Goal: Transaction & Acquisition: Book appointment/travel/reservation

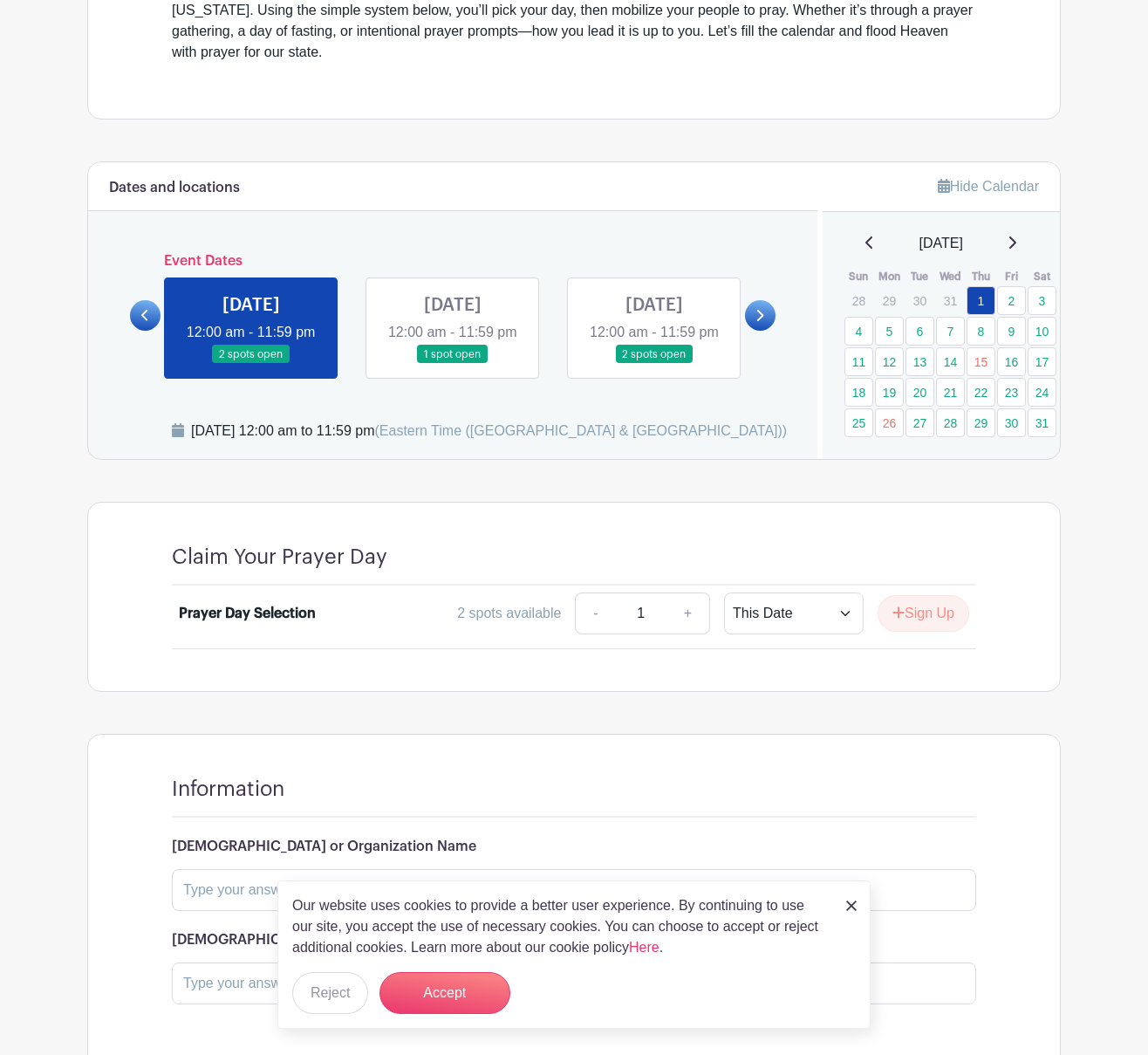
scroll to position [838, 0]
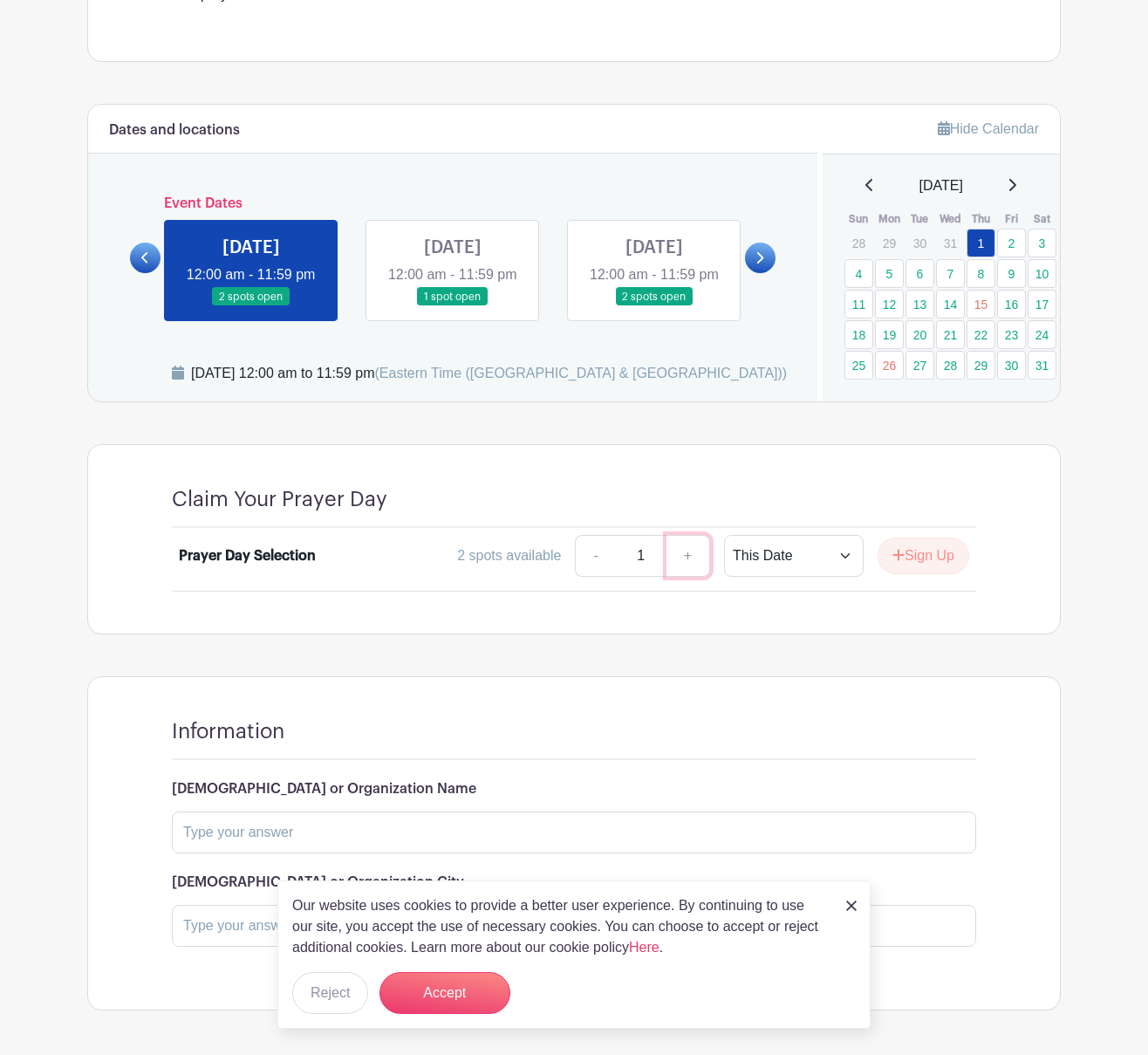
click at [689, 534] on link "+" at bounding box center [688, 555] width 44 height 42
click at [579, 534] on link "-" at bounding box center [595, 555] width 40 height 42
type input "1"
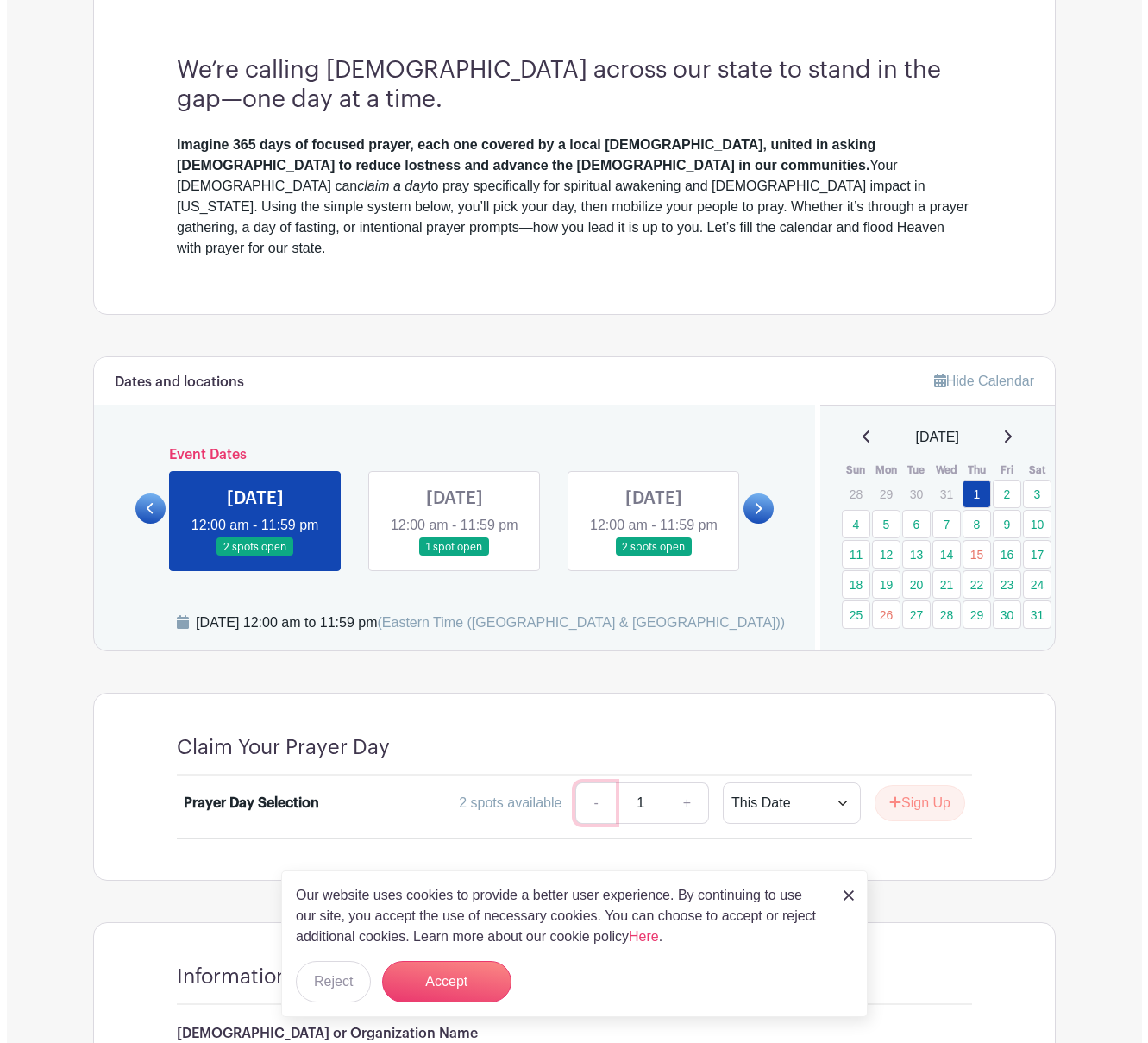
scroll to position [569, 0]
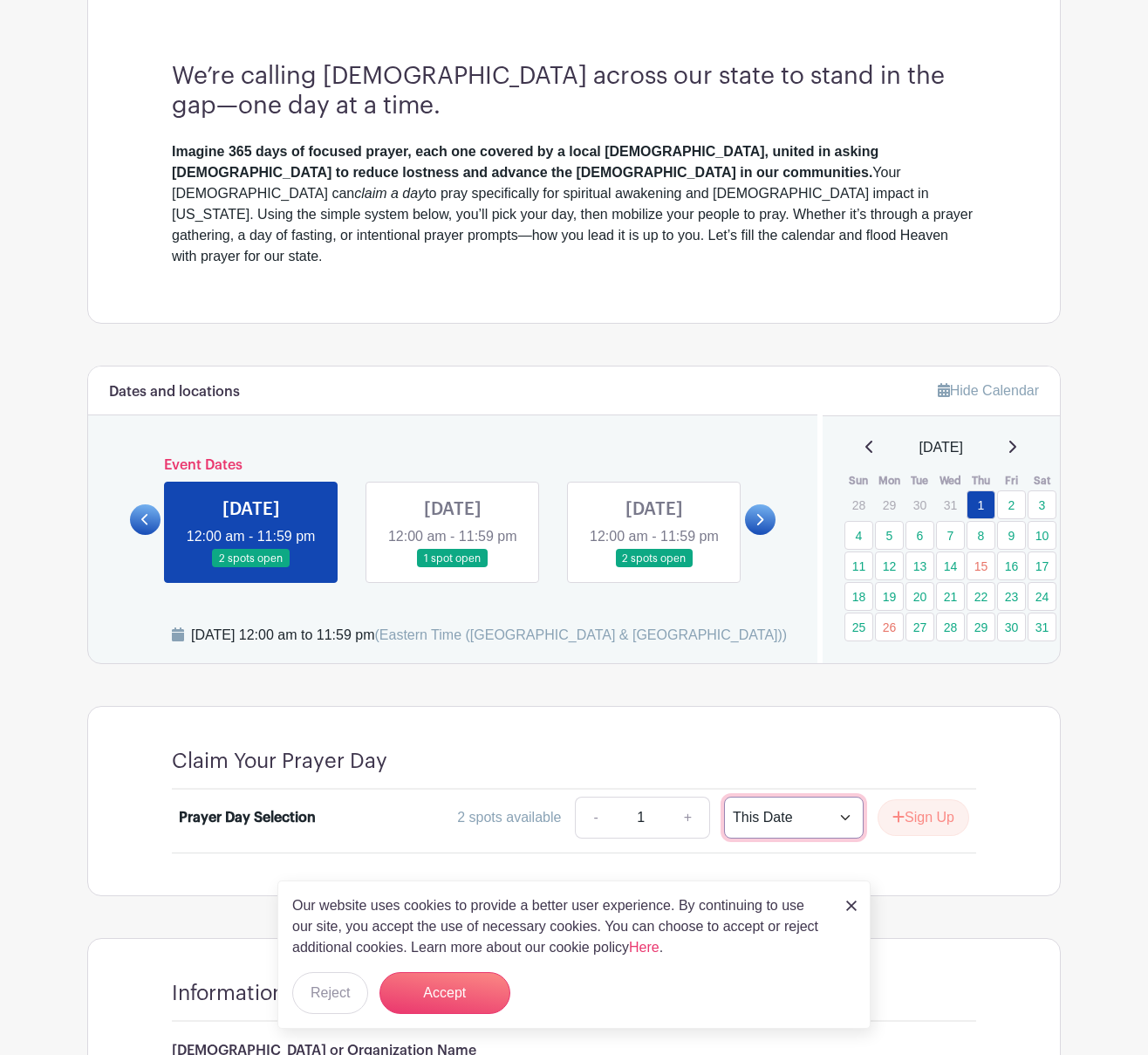
click at [847, 796] on select "This Date Select Dates" at bounding box center [794, 817] width 140 height 42
select select "select_dates"
click at [724, 796] on select "This Date Select Dates" at bounding box center [794, 817] width 140 height 42
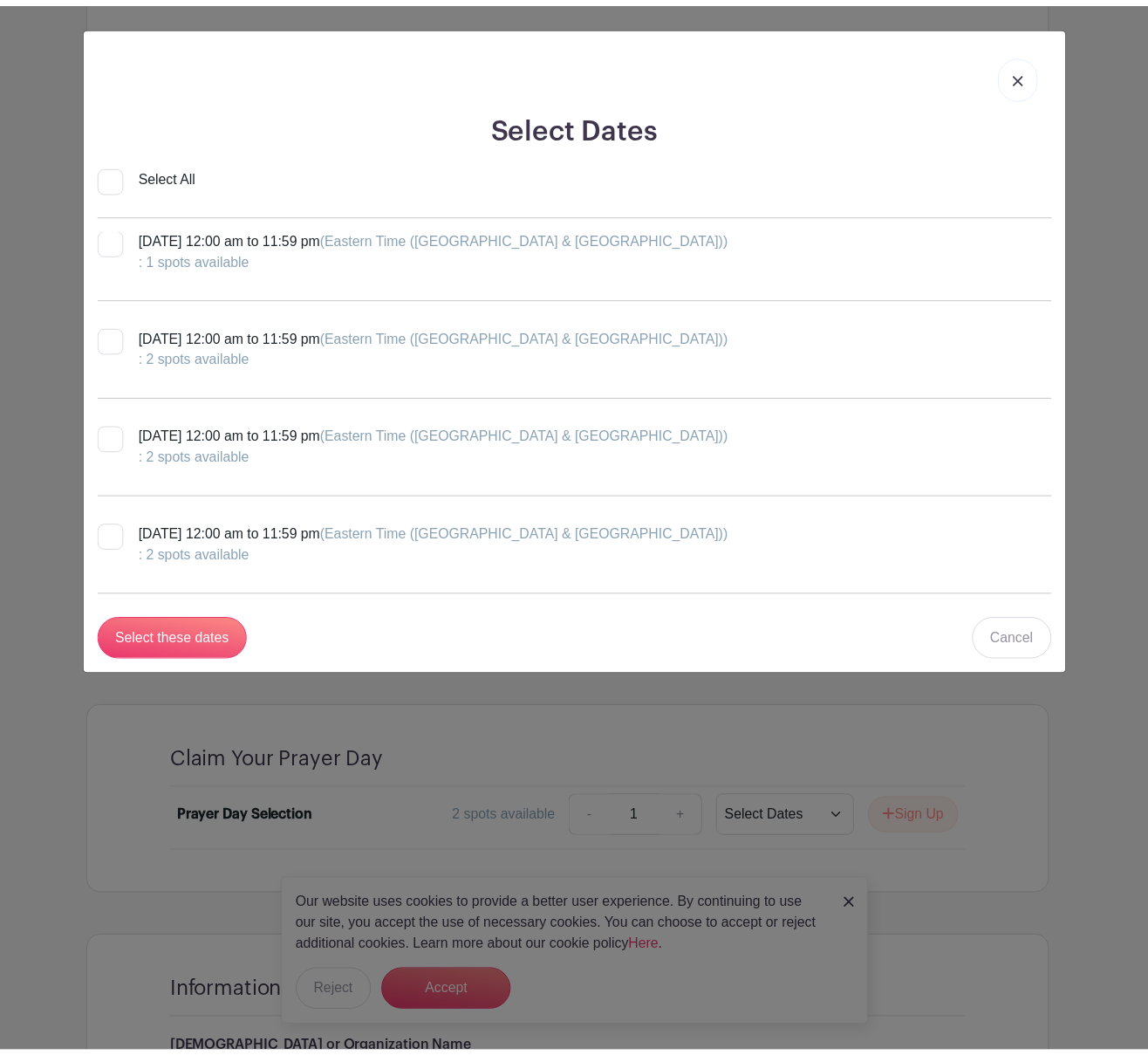
scroll to position [2879, 0]
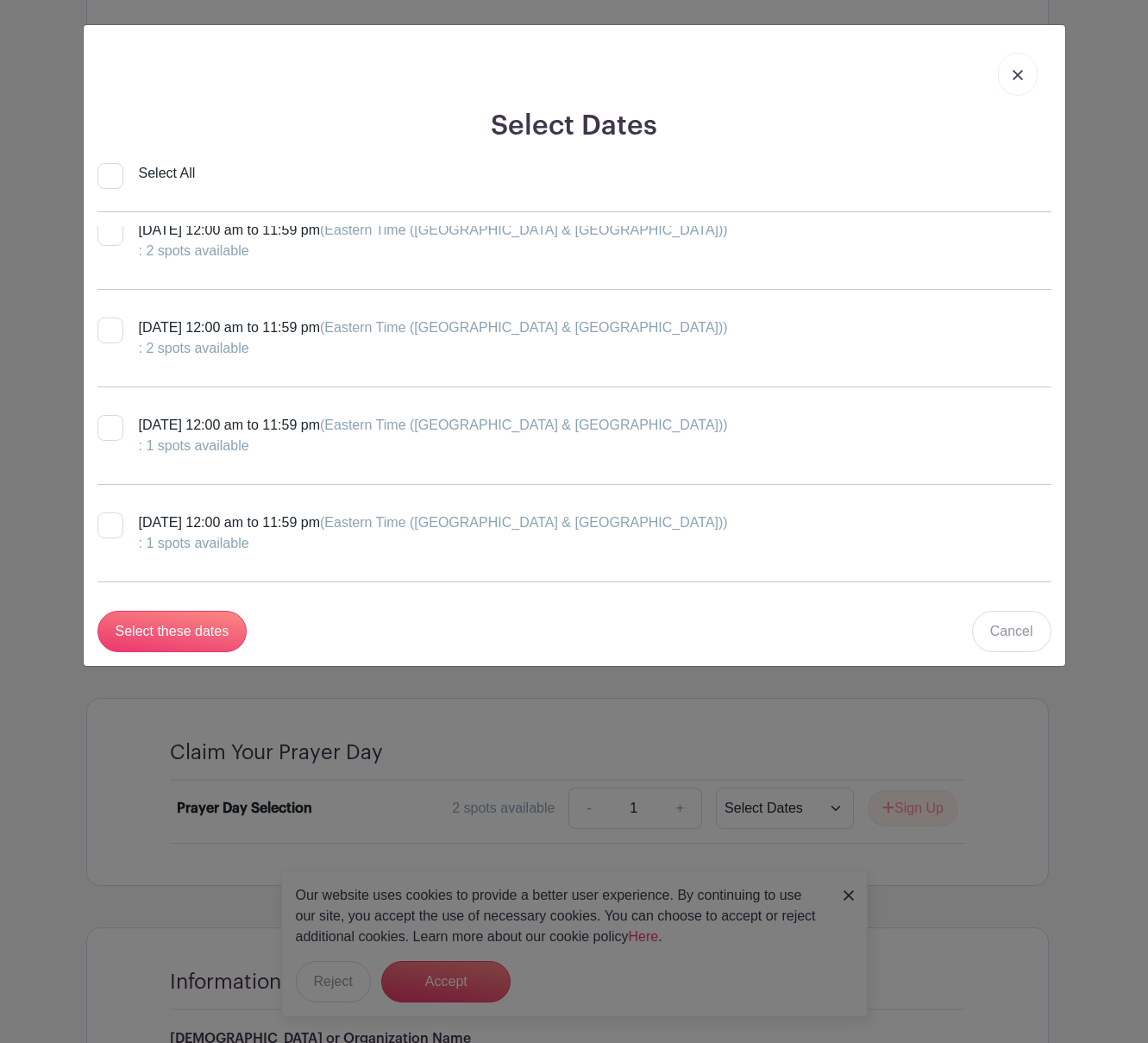
click at [1022, 73] on img at bounding box center [1018, 75] width 10 height 10
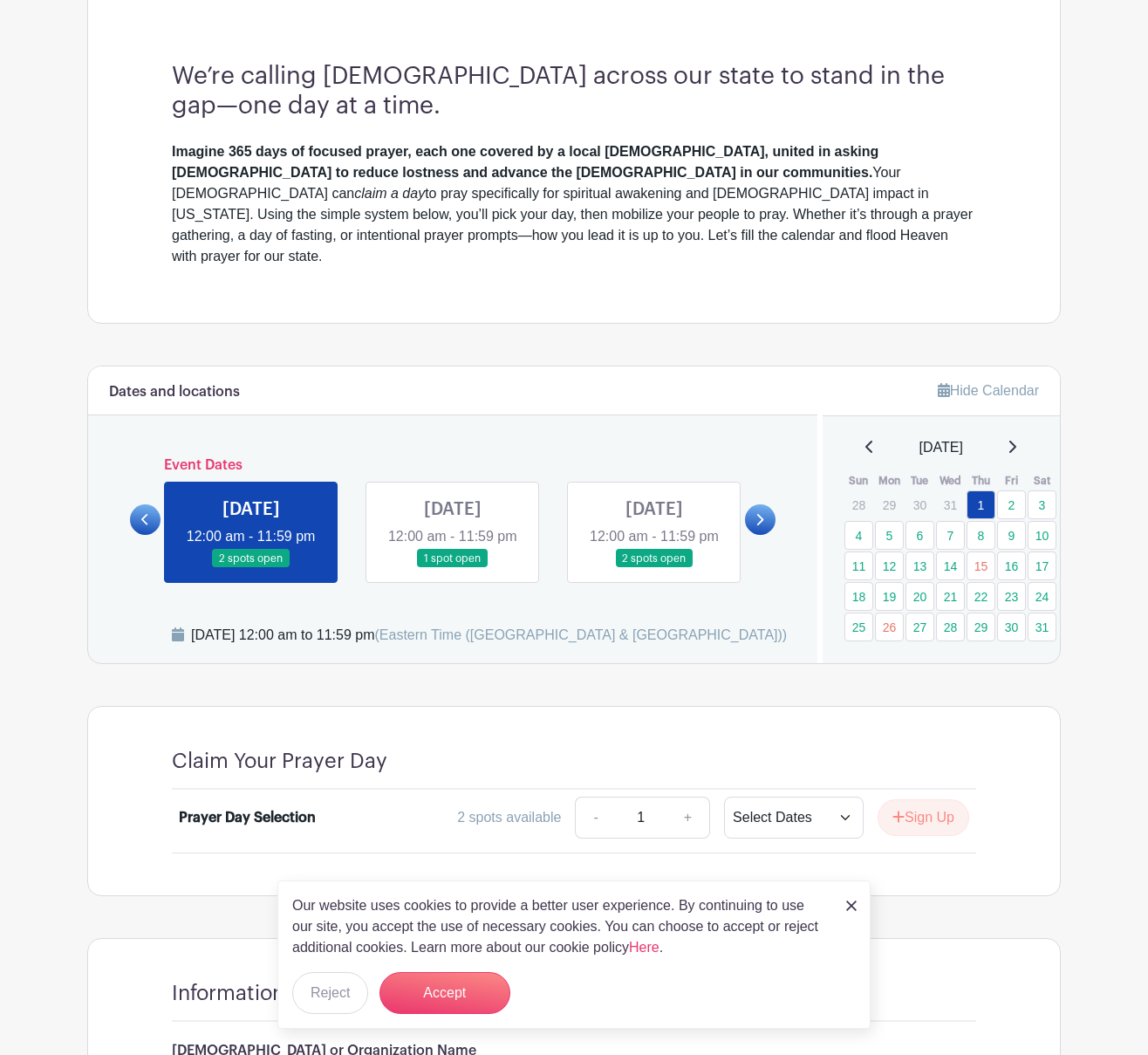
click at [1016, 439] on icon at bounding box center [1012, 446] width 9 height 14
click at [1026, 438] on div "[DATE]" at bounding box center [941, 448] width 196 height 21
click at [774, 504] on link at bounding box center [760, 519] width 31 height 31
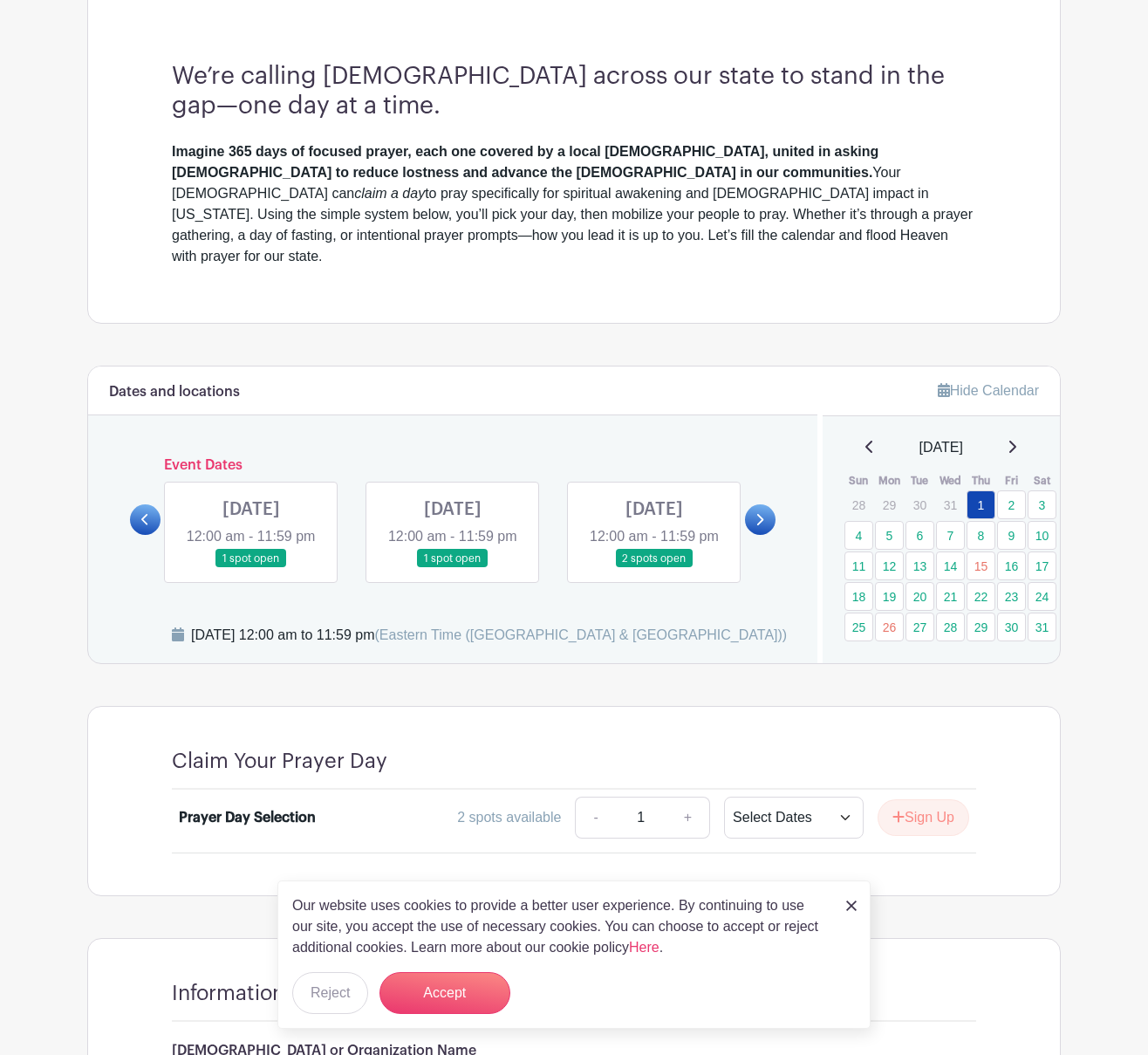
click at [762, 514] on icon at bounding box center [760, 519] width 7 height 11
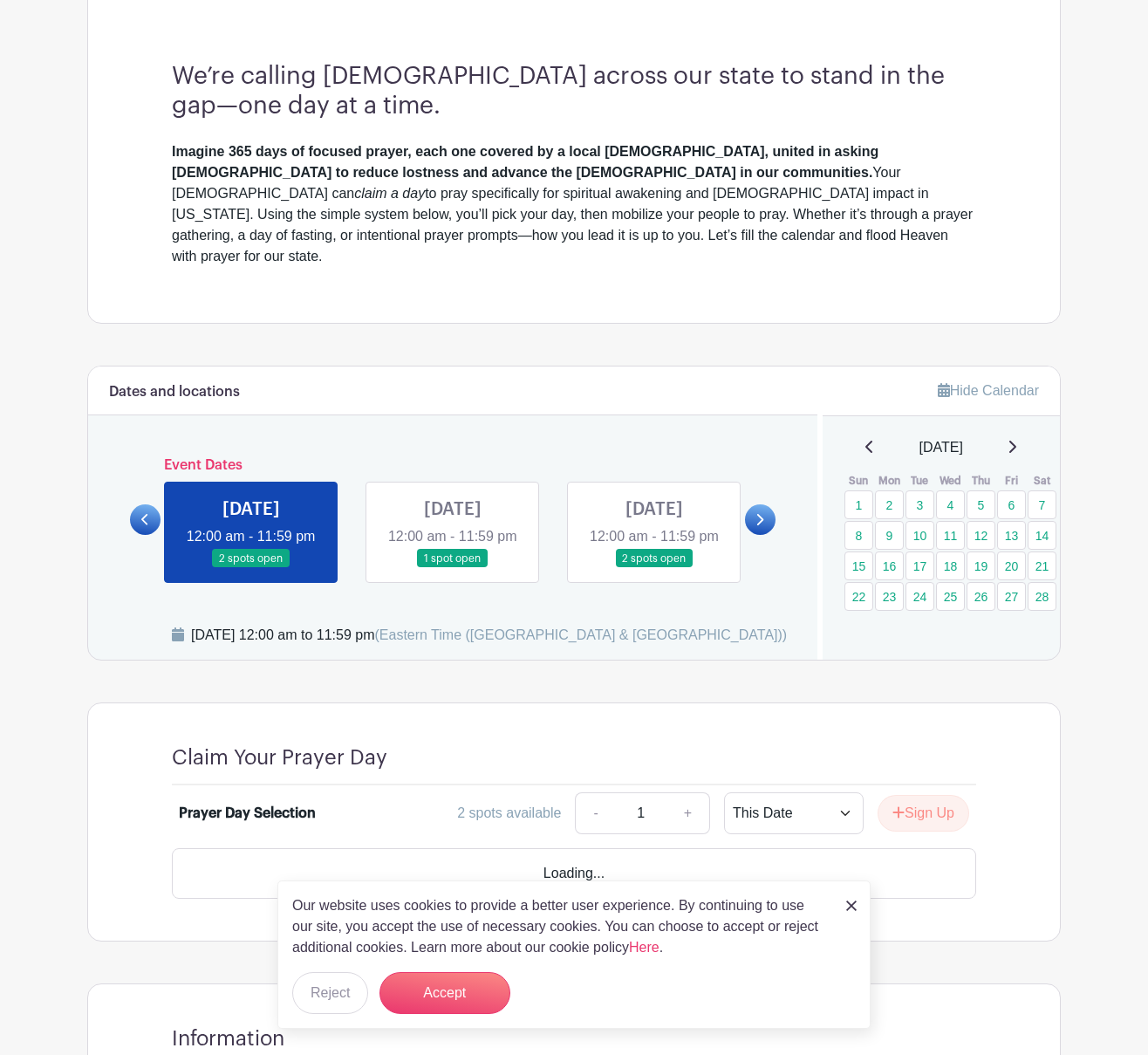
click at [762, 504] on link at bounding box center [760, 519] width 31 height 31
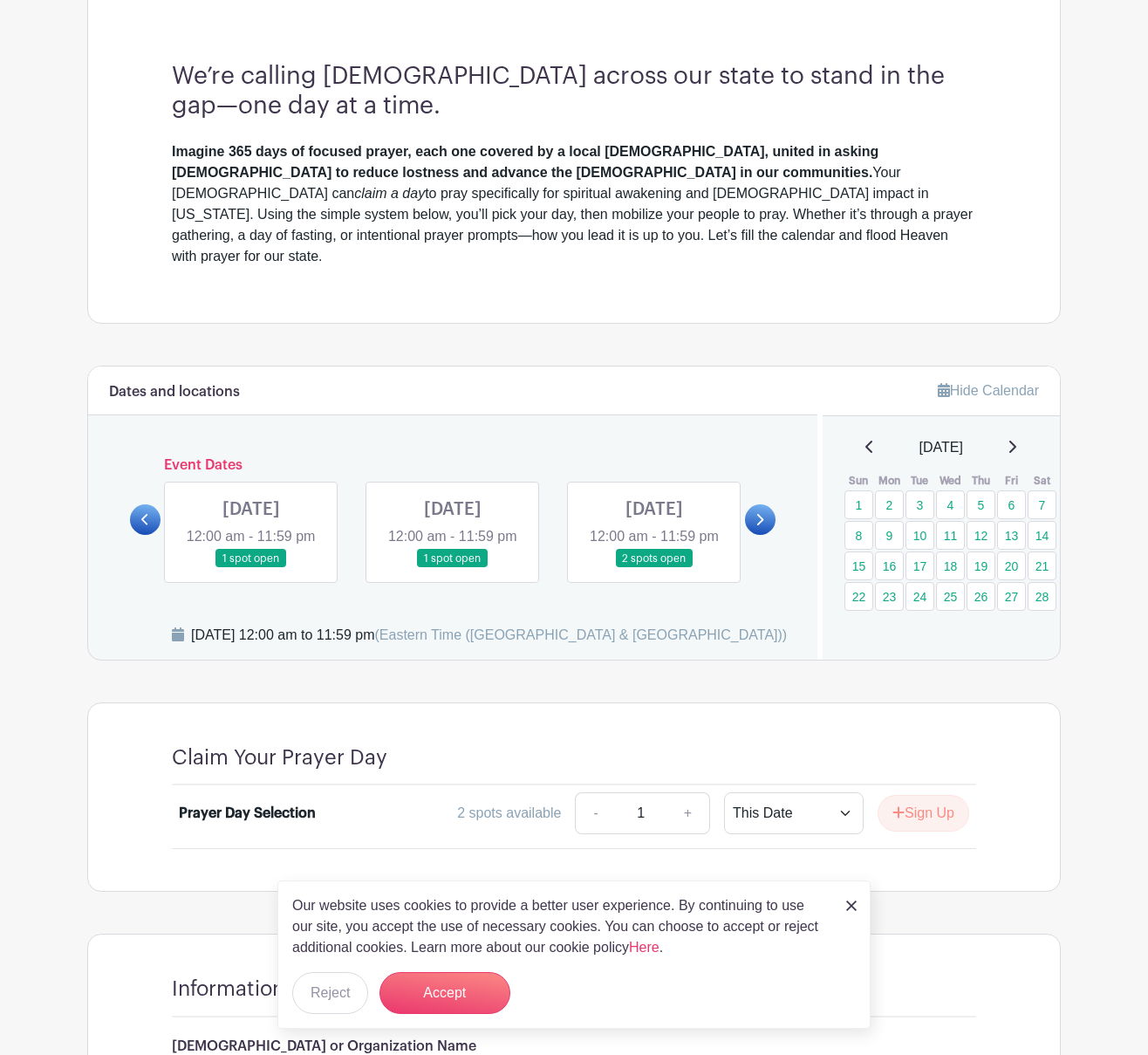
click at [762, 514] on icon at bounding box center [760, 519] width 7 height 11
click at [1015, 439] on icon at bounding box center [1012, 446] width 9 height 14
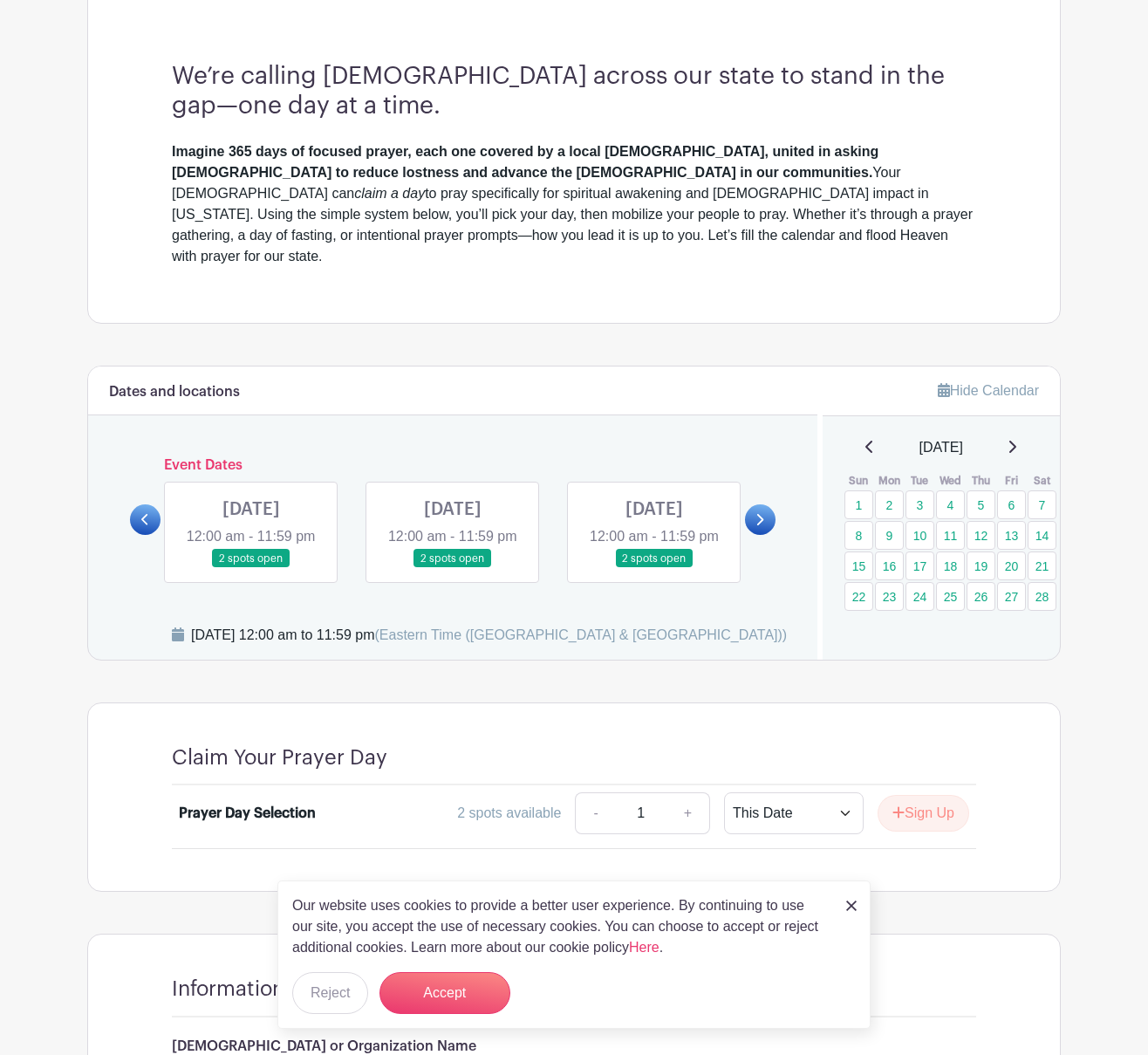
click at [1016, 439] on icon at bounding box center [1012, 446] width 9 height 14
click at [766, 504] on link at bounding box center [760, 519] width 31 height 31
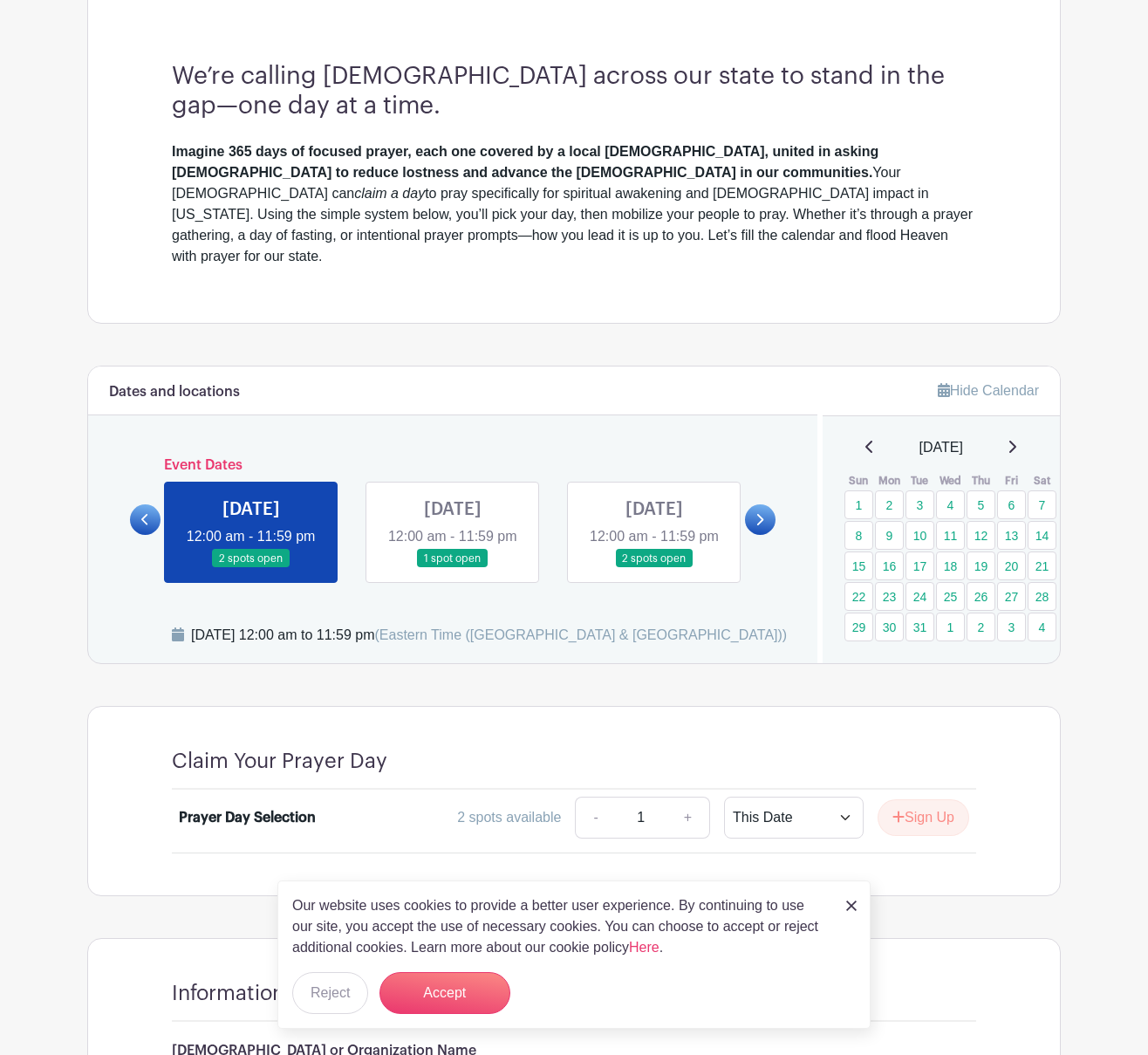
click at [865, 439] on icon at bounding box center [870, 446] width 9 height 14
click at [654, 568] on link at bounding box center [654, 568] width 0 height 0
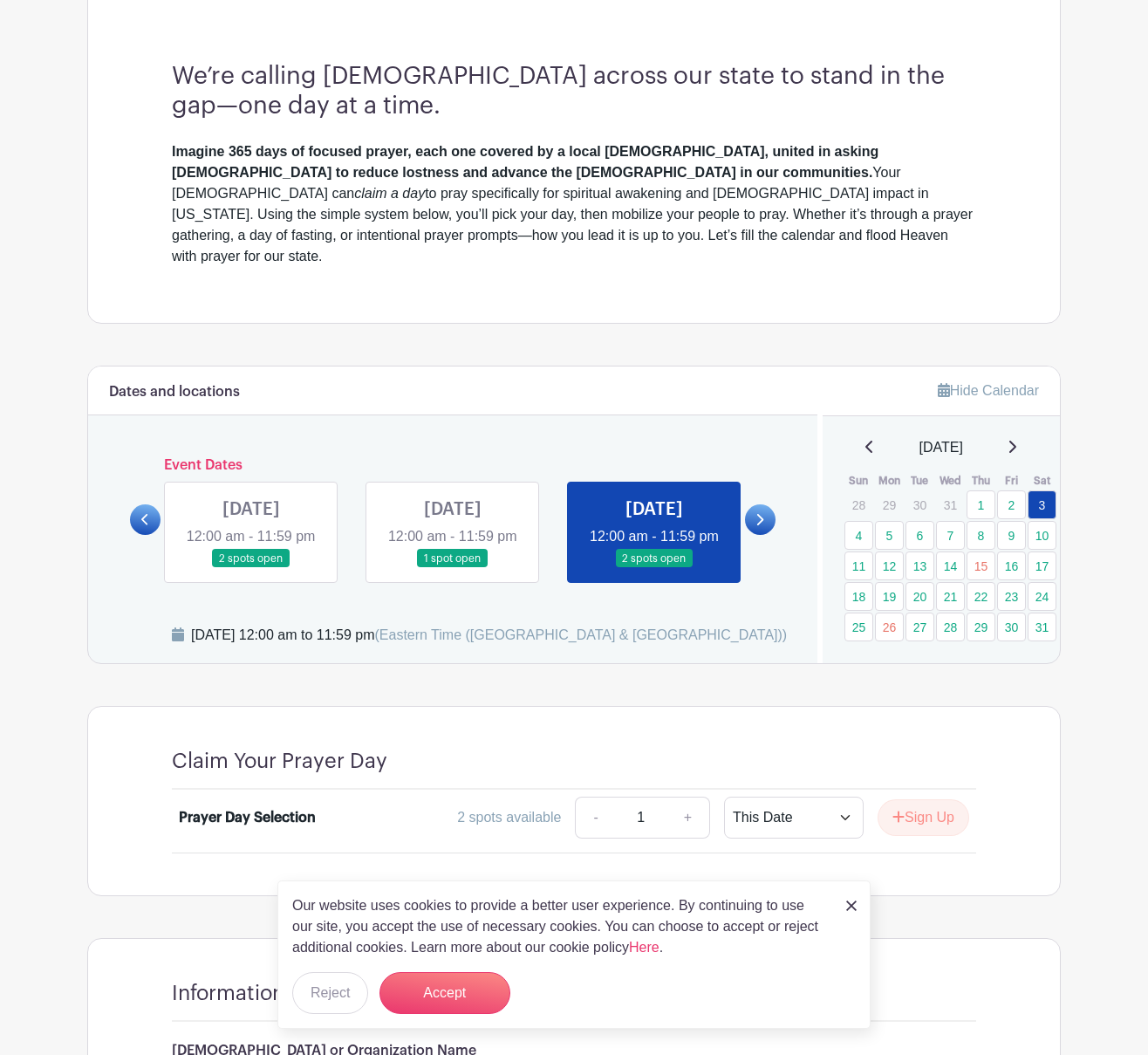
click at [759, 513] on icon at bounding box center [759, 519] width 8 height 13
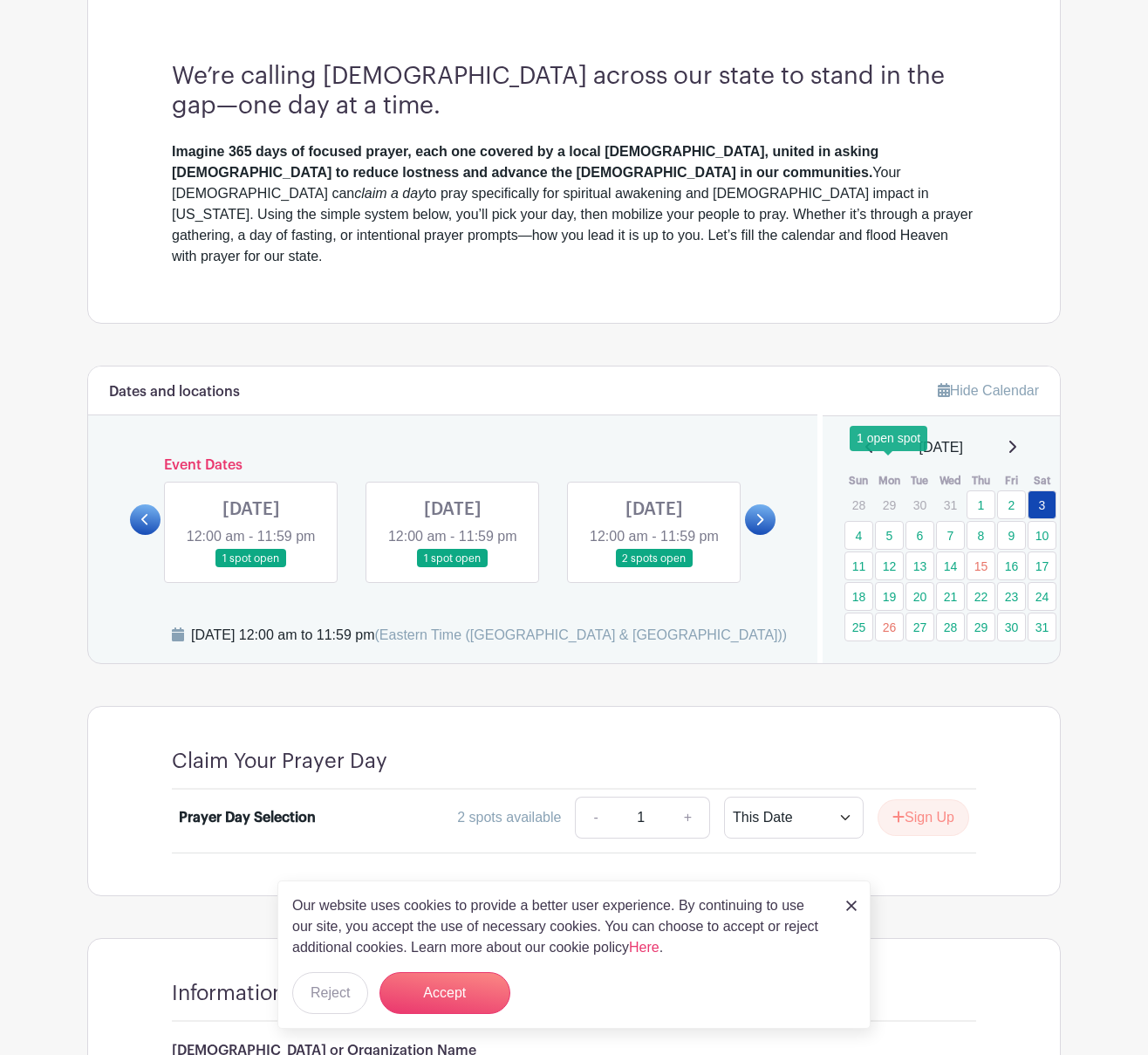
click at [890, 521] on link "5" at bounding box center [889, 534] width 29 height 29
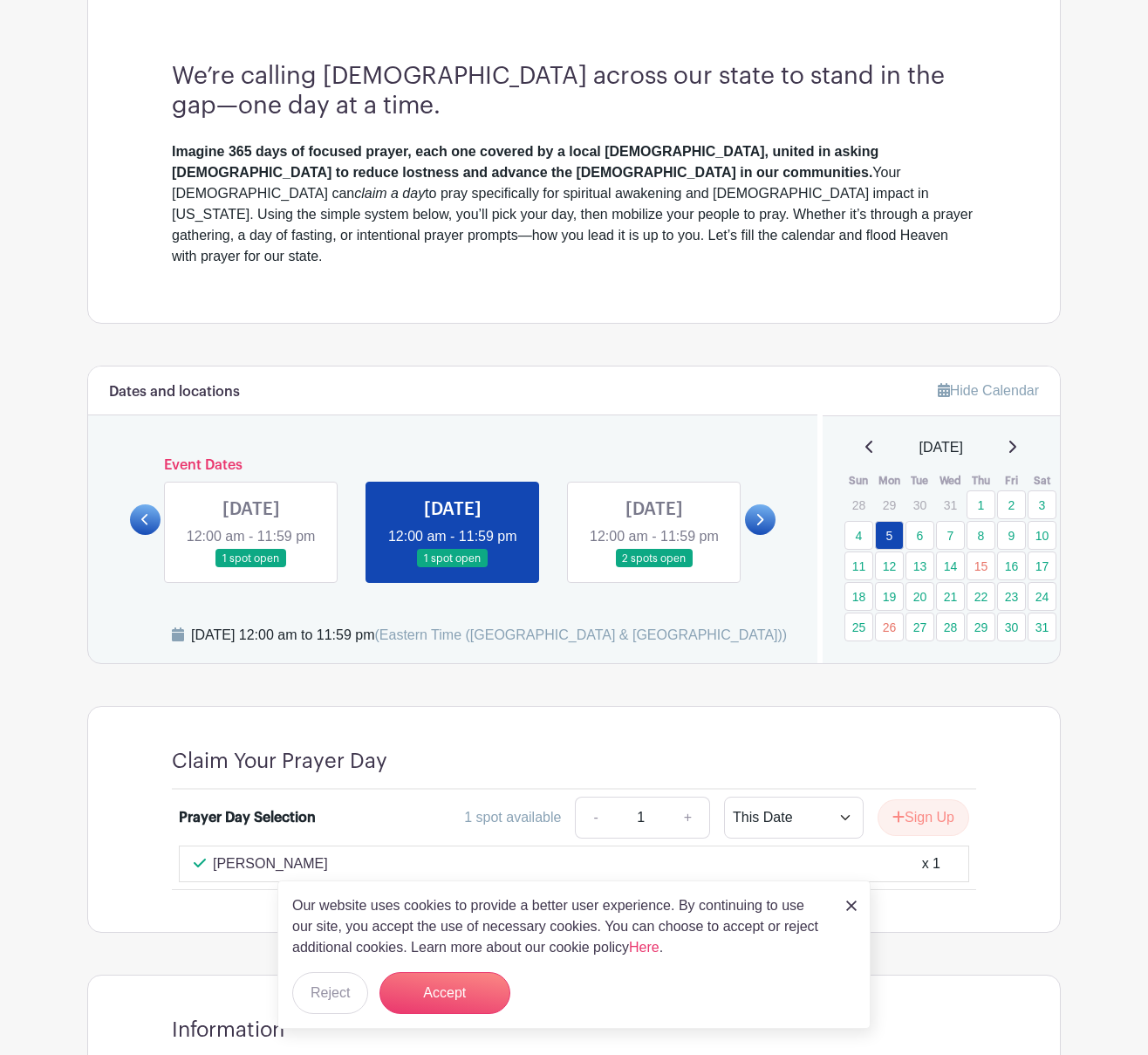
click at [755, 513] on icon at bounding box center [759, 519] width 8 height 13
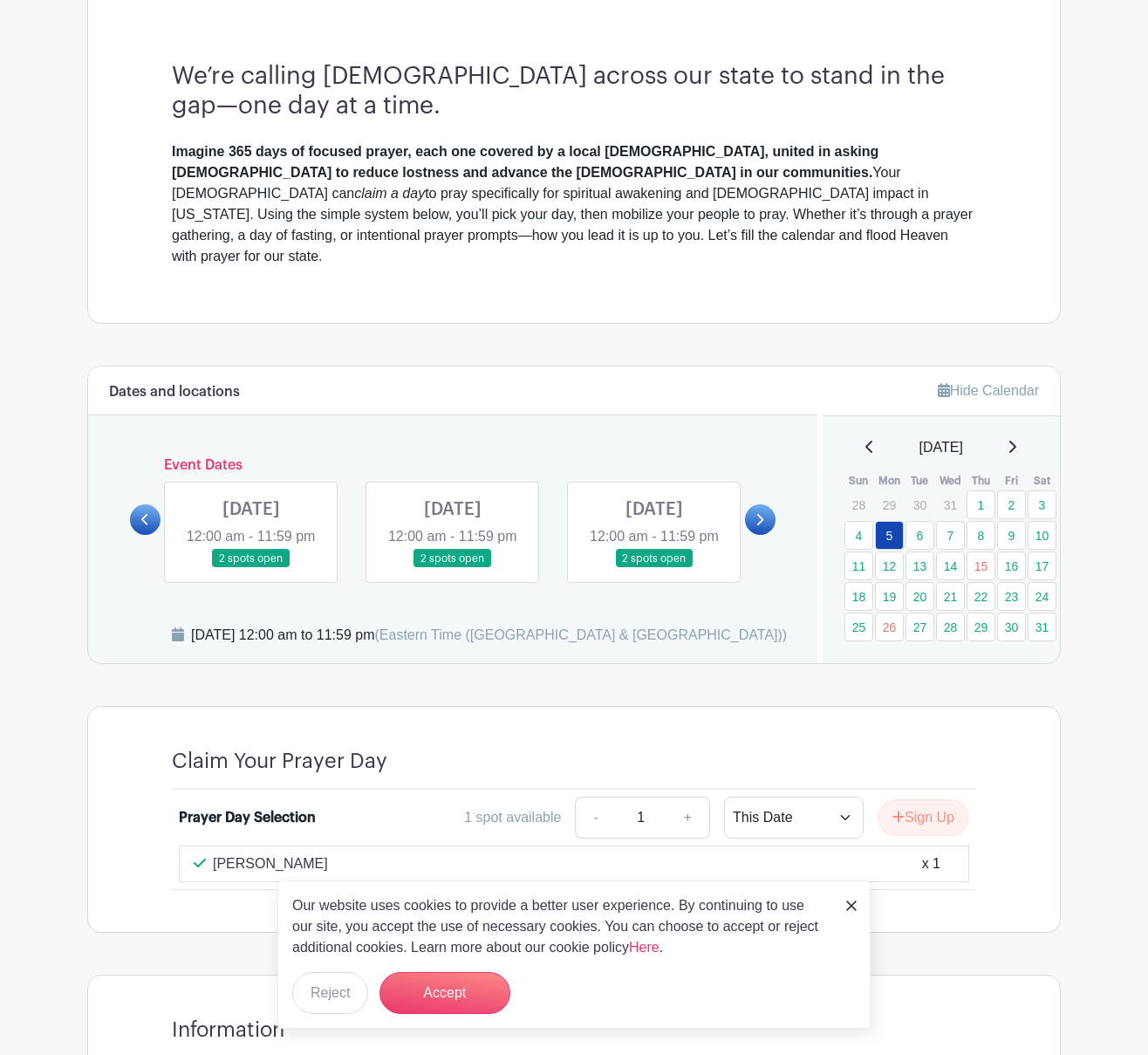
click at [755, 513] on icon at bounding box center [759, 519] width 8 height 13
click at [755, 471] on div "Event Dates [DATE] 12:00 am - 11:59 pm [DATE] 12:00 am - 11:59 pm 2 spots open …" at bounding box center [452, 519] width 645 height 125
click at [755, 513] on icon at bounding box center [759, 519] width 8 height 13
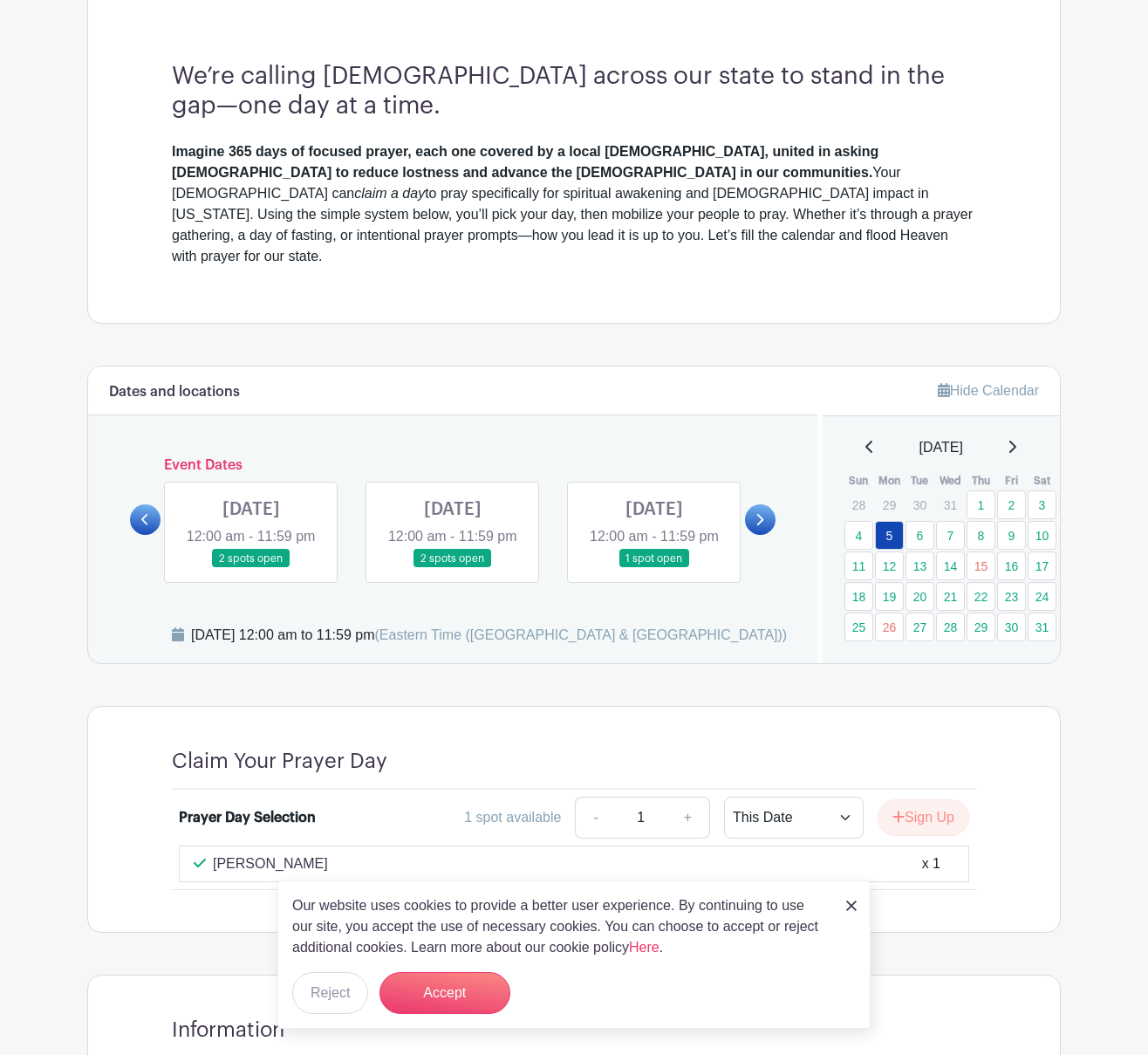
click at [749, 504] on link at bounding box center [760, 519] width 31 height 31
click at [762, 513] on icon at bounding box center [759, 519] width 8 height 13
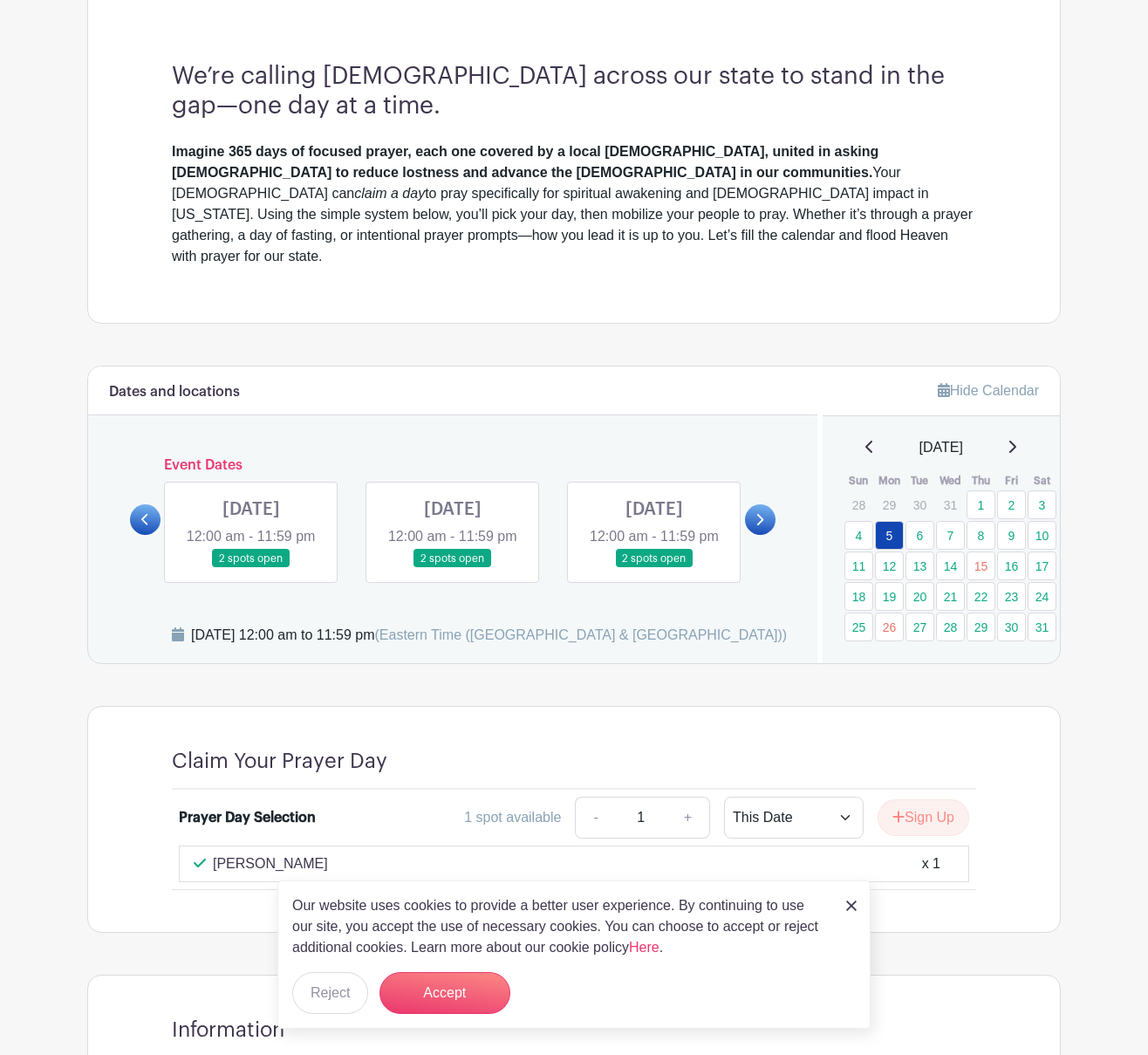
click at [1016, 439] on icon at bounding box center [1012, 446] width 9 height 14
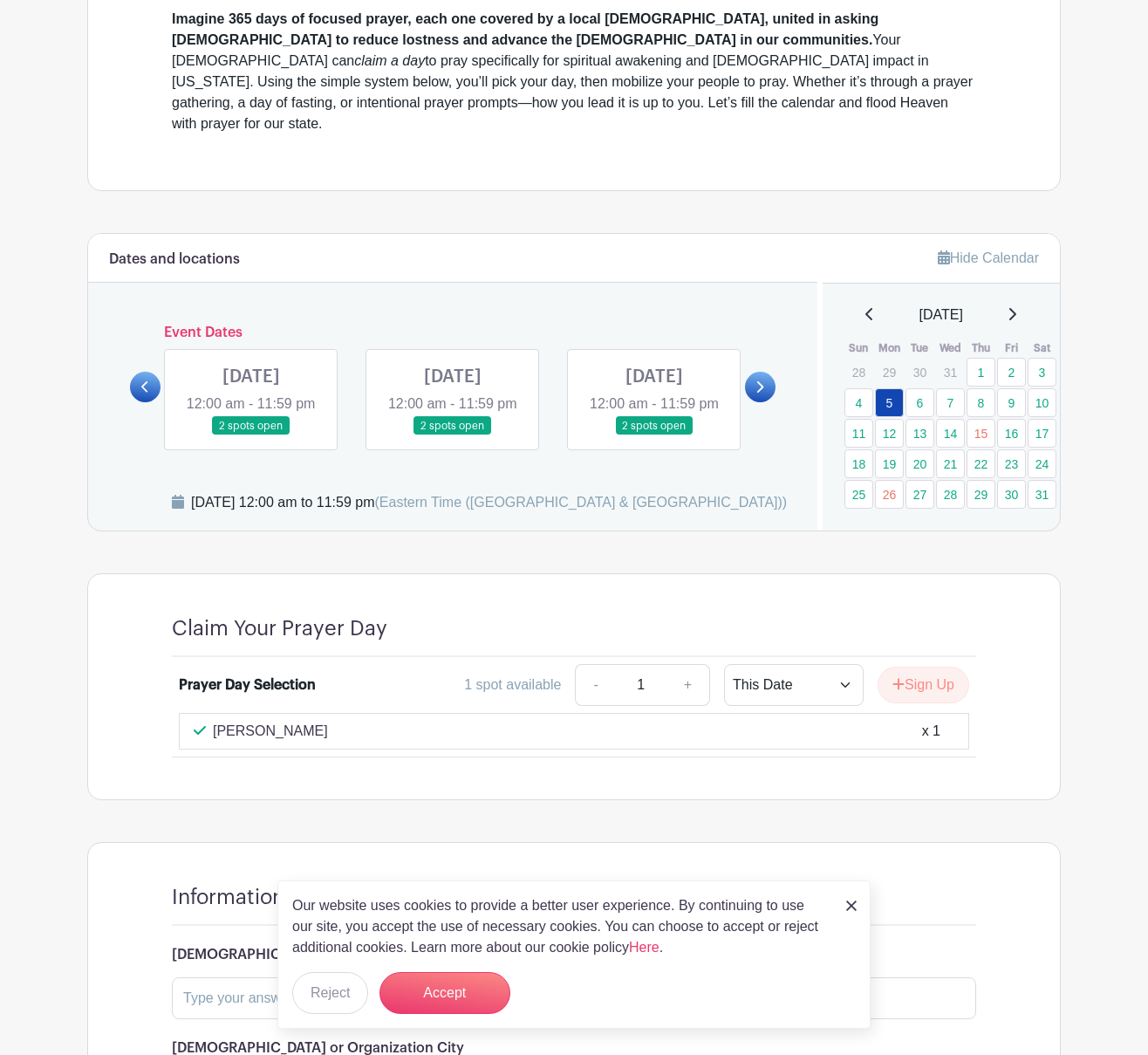
scroll to position [897, 0]
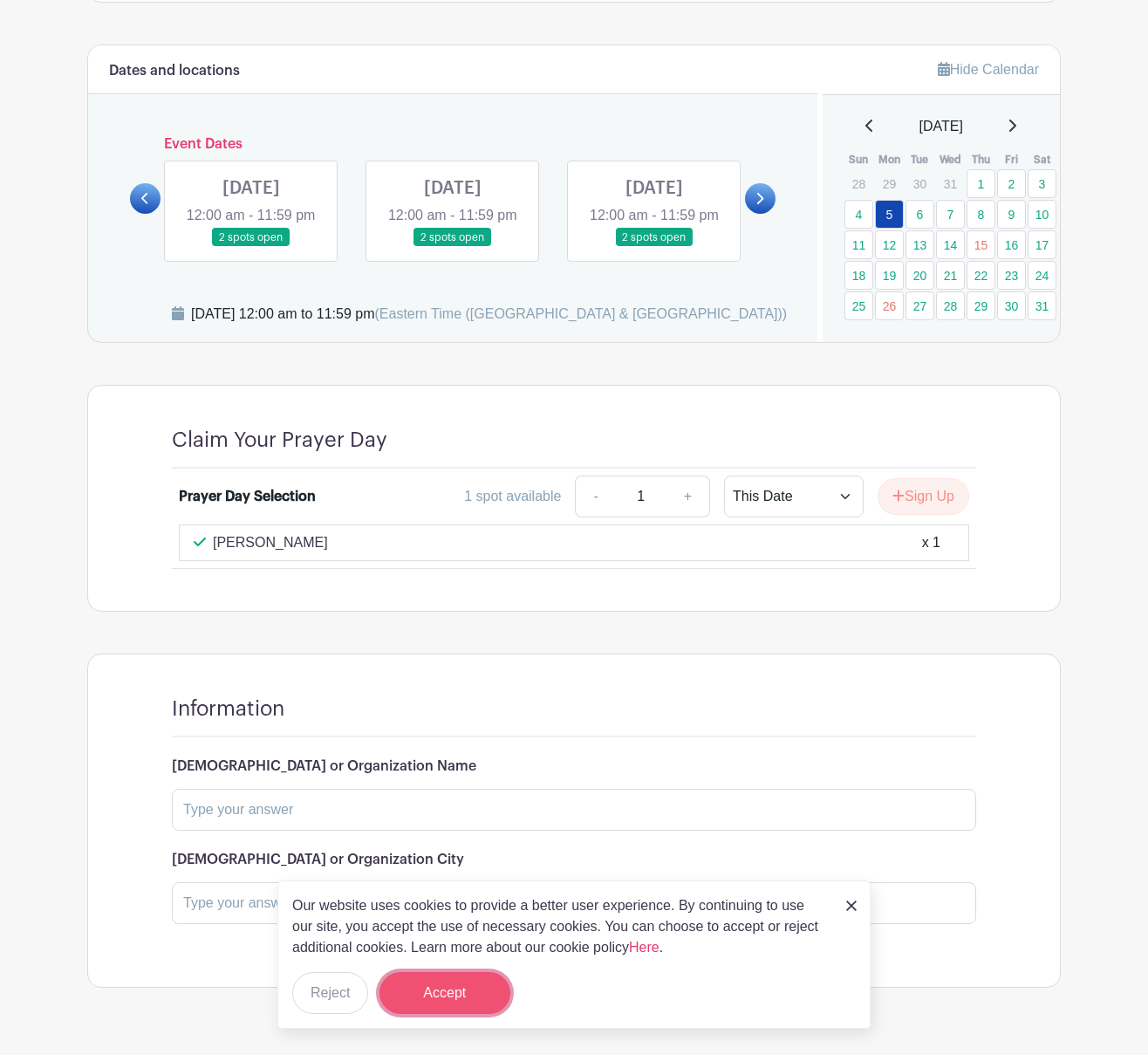
click at [438, 979] on button "Accept" at bounding box center [445, 993] width 131 height 42
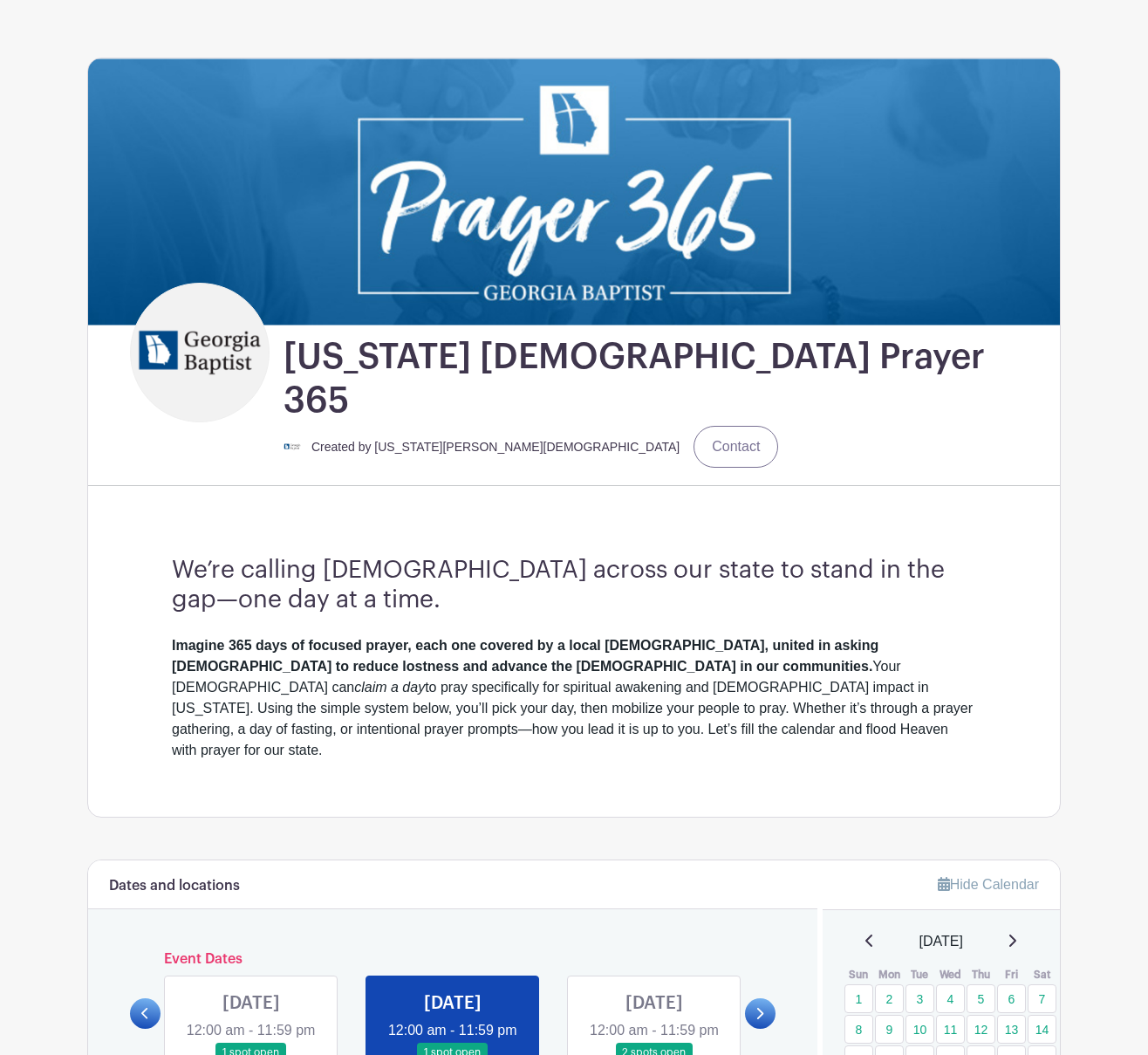
scroll to position [0, 0]
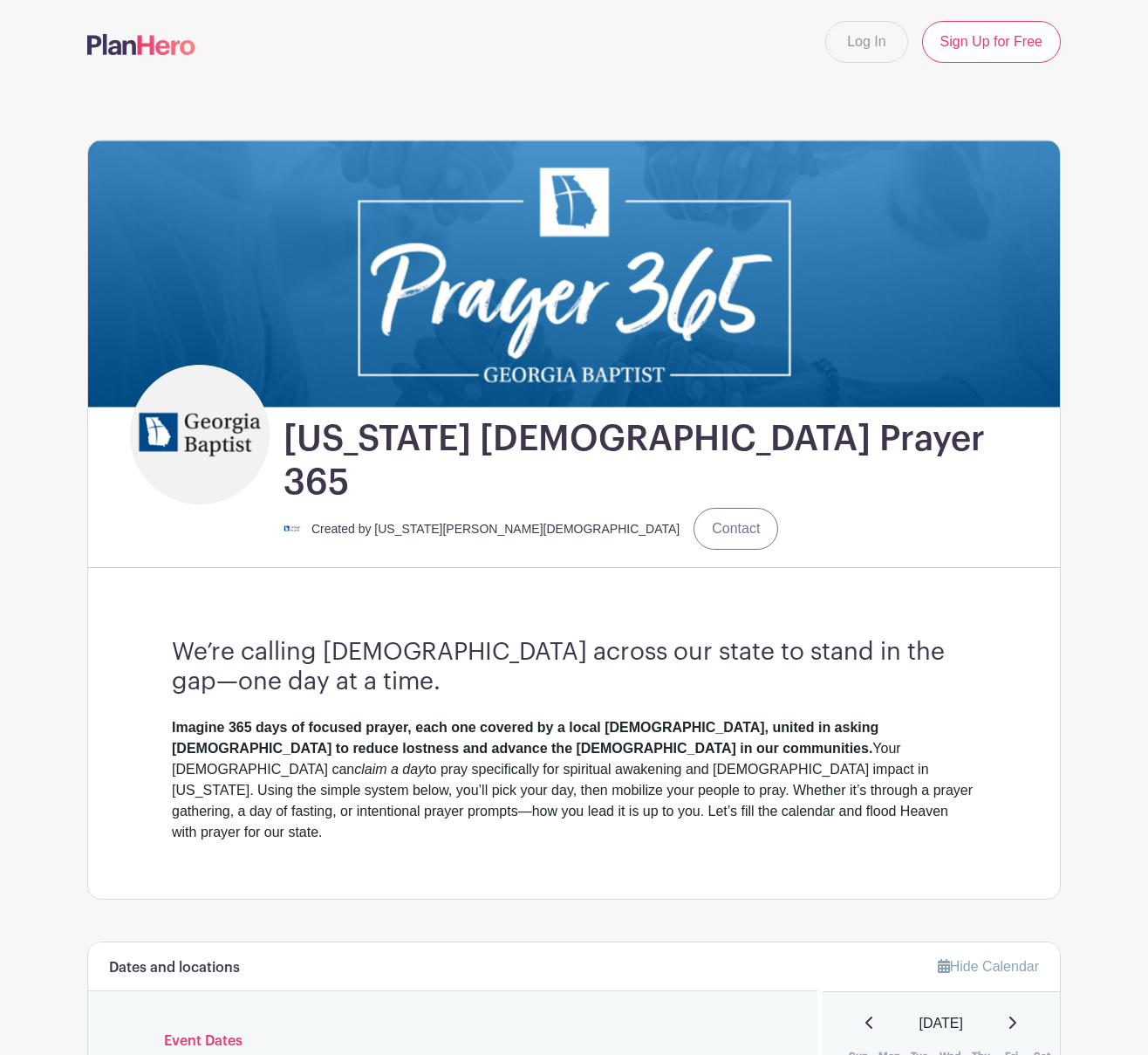
click at [271, 720] on strong "Imagine 365 days of focused prayer, each one covered by a local [DEMOGRAPHIC_DA…" at bounding box center [525, 737] width 706 height 36
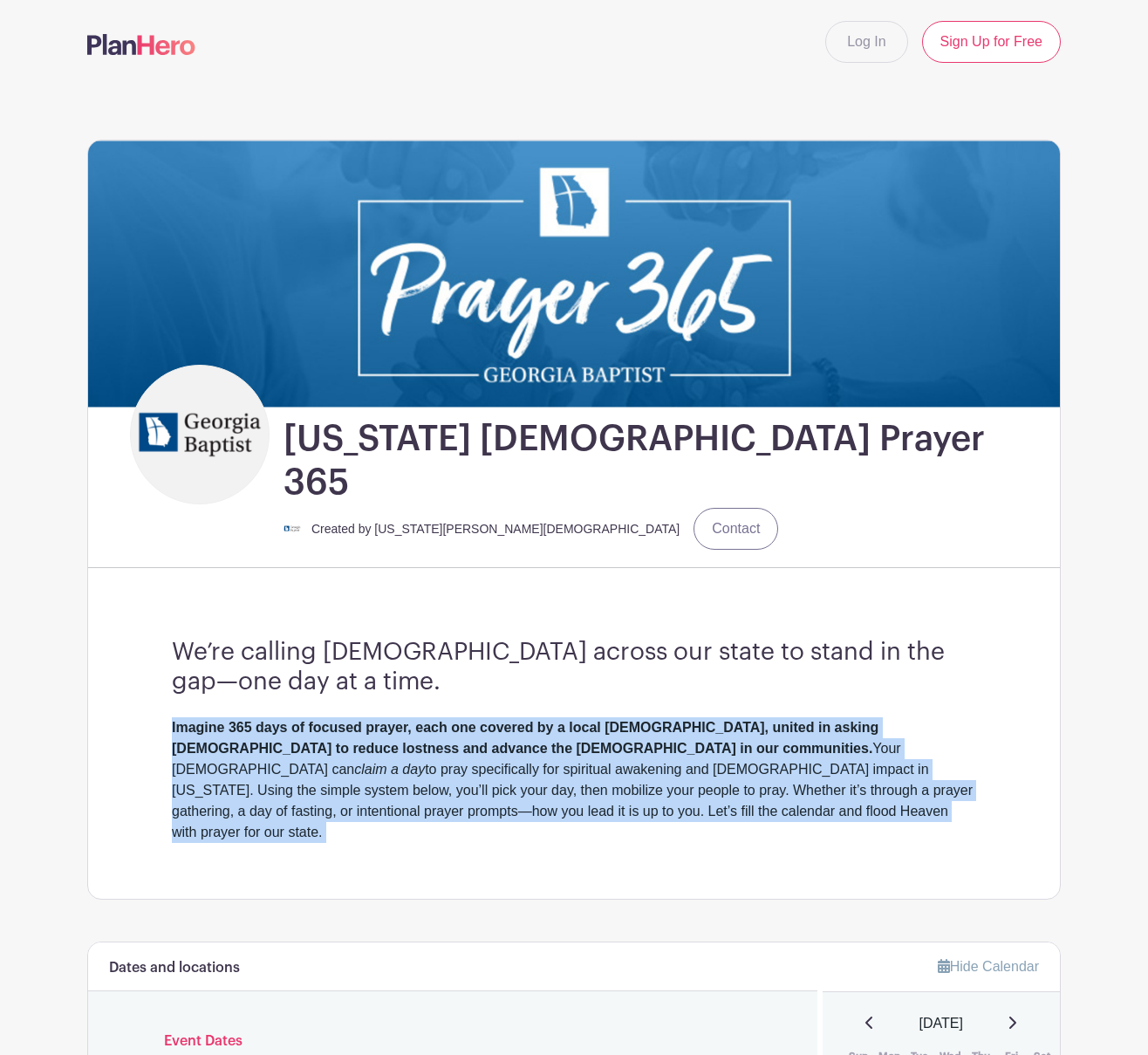
click at [271, 720] on strong "Imagine 365 days of focused prayer, each one covered by a local [DEMOGRAPHIC_DA…" at bounding box center [525, 737] width 706 height 36
click at [481, 720] on strong "Imagine 365 days of focused prayer, each one covered by a local [DEMOGRAPHIC_DA…" at bounding box center [525, 737] width 706 height 36
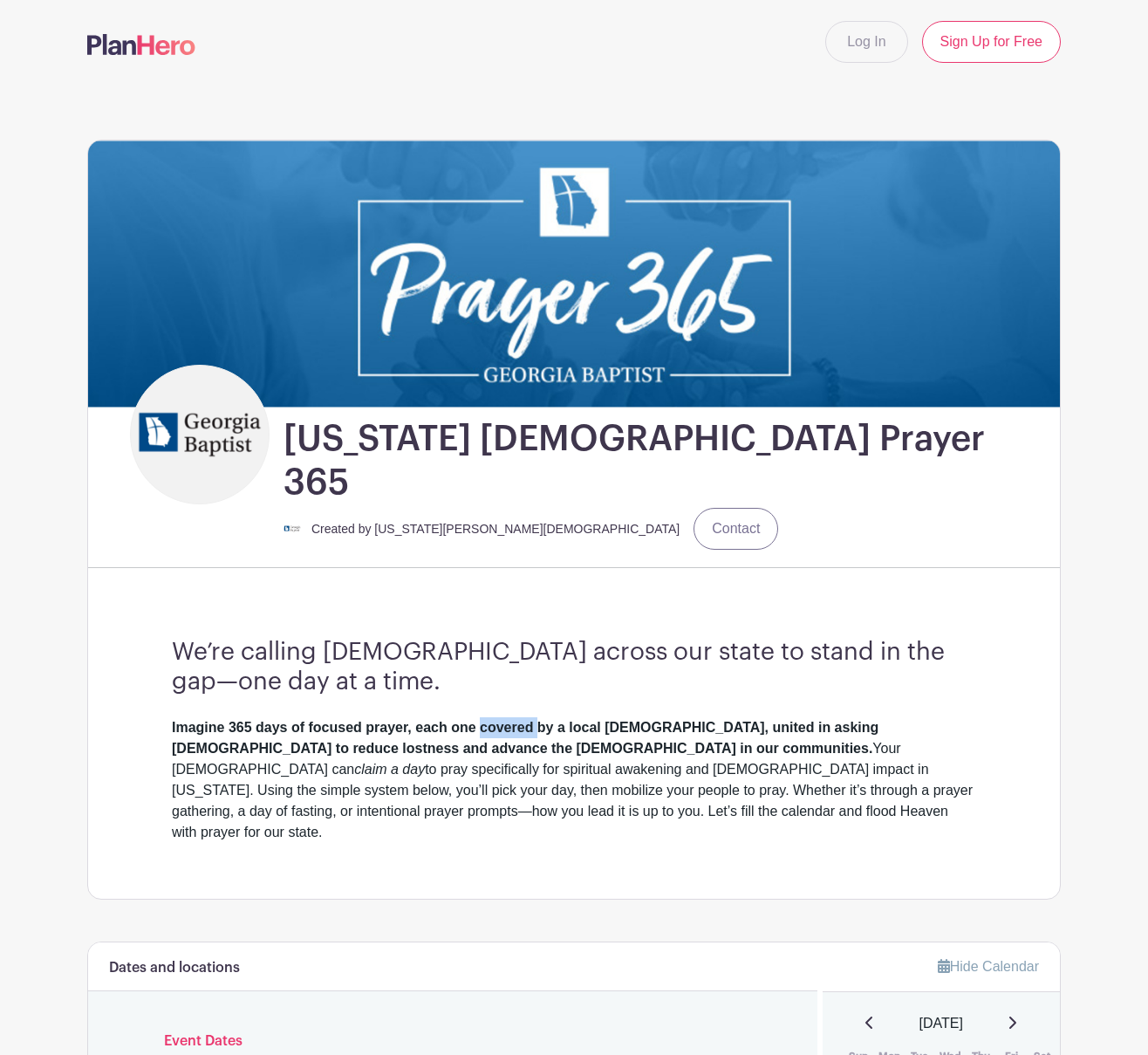
click at [481, 720] on strong "Imagine 365 days of focused prayer, each one covered by a local [DEMOGRAPHIC_DA…" at bounding box center [525, 737] width 706 height 36
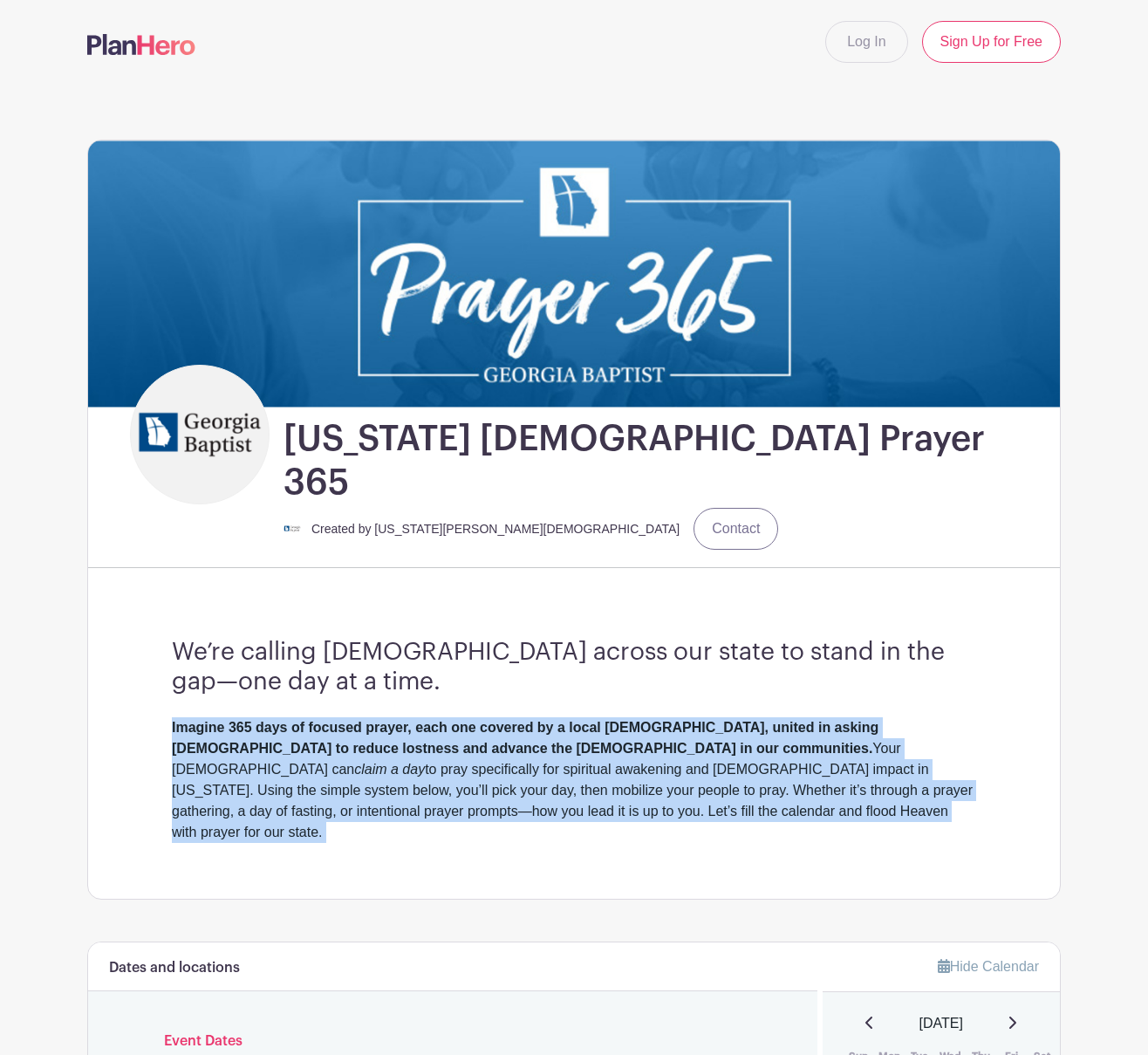
click at [481, 720] on strong "Imagine 365 days of focused prayer, each one covered by a local [DEMOGRAPHIC_DA…" at bounding box center [525, 737] width 706 height 36
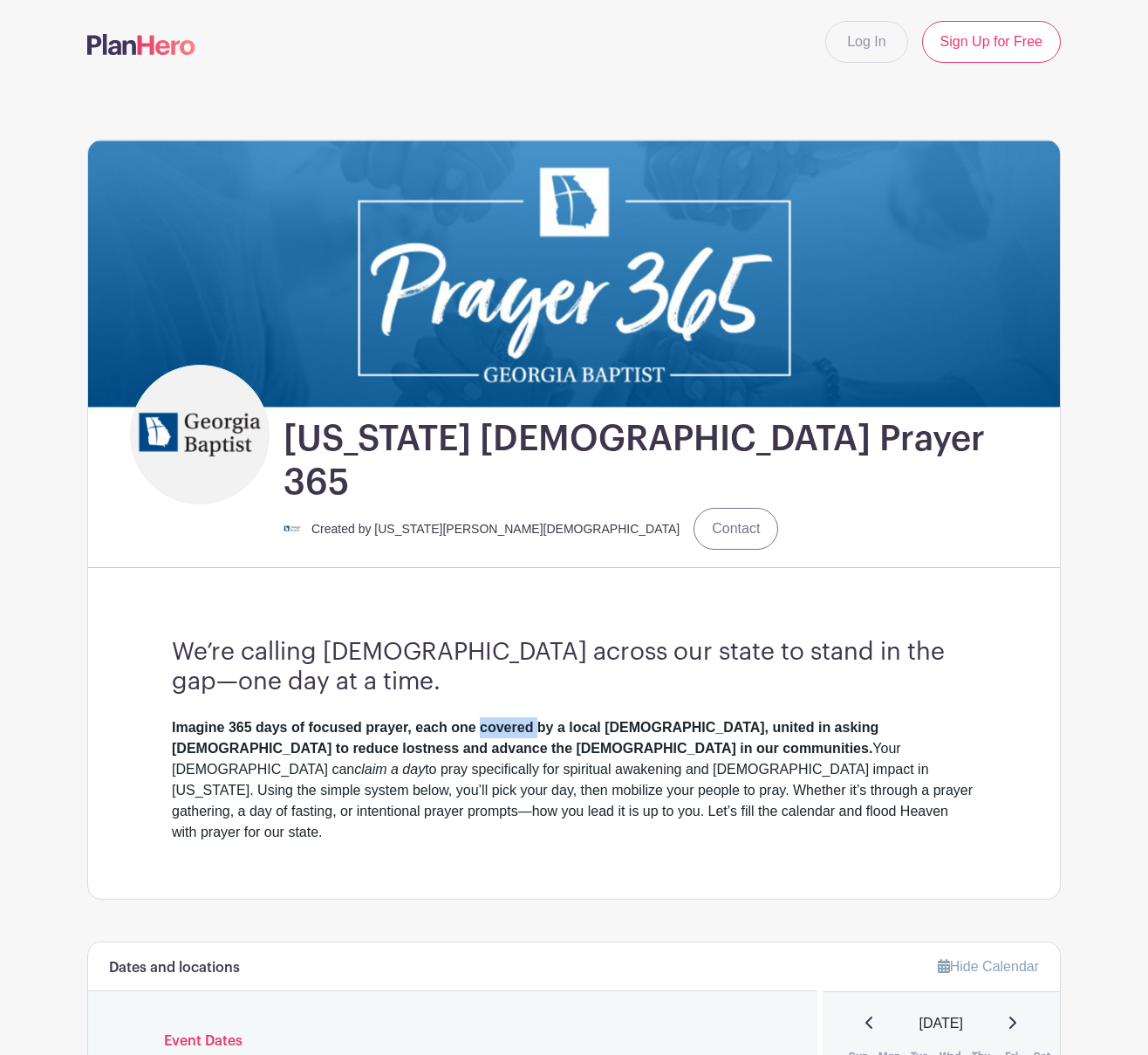
click at [481, 720] on strong "Imagine 365 days of focused prayer, each one covered by a local [DEMOGRAPHIC_DA…" at bounding box center [525, 737] width 706 height 36
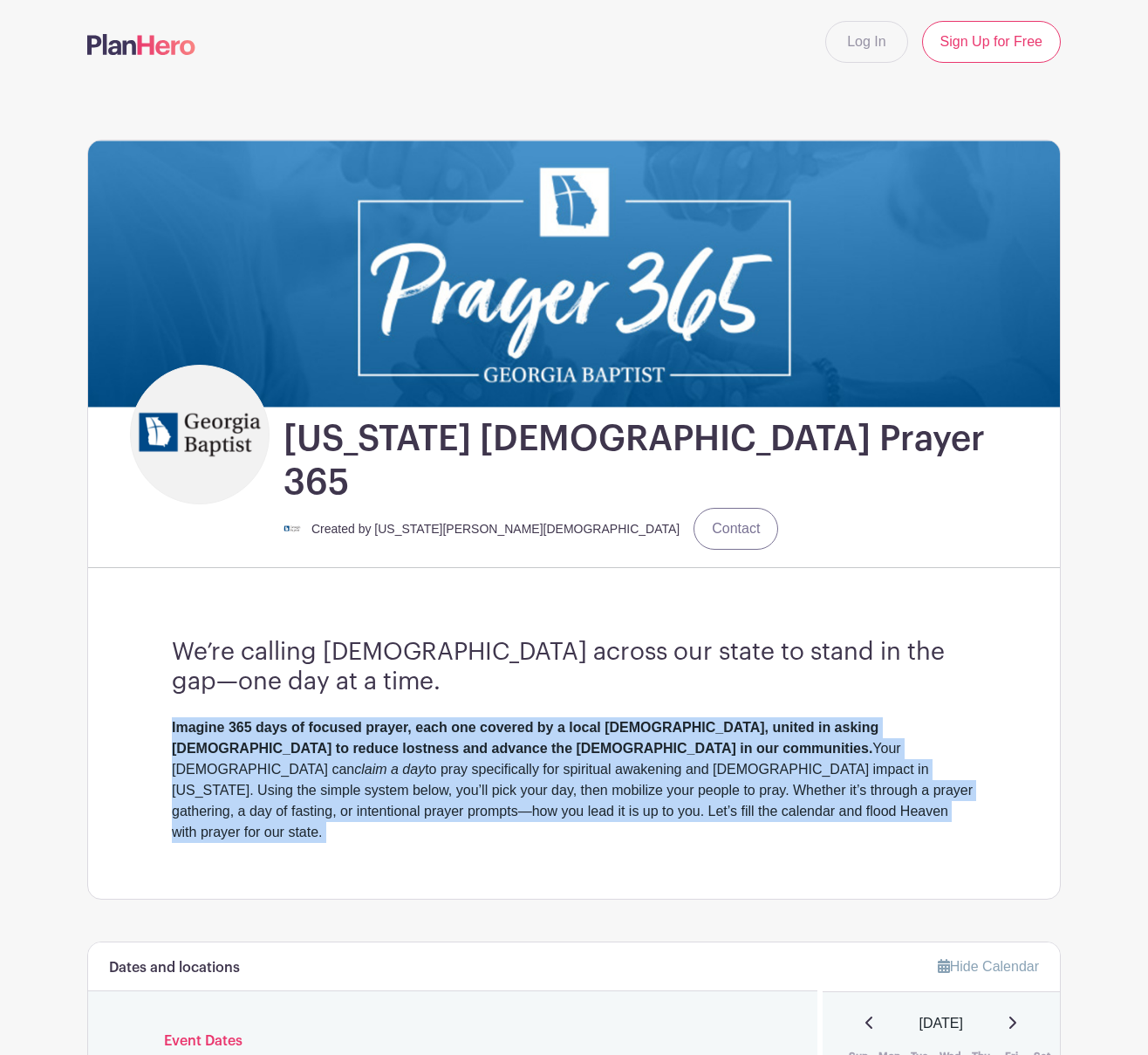
click at [481, 720] on strong "Imagine 365 days of focused prayer, each one covered by a local [DEMOGRAPHIC_DA…" at bounding box center [525, 737] width 706 height 36
click at [266, 720] on strong "Imagine 365 days of focused prayer, each one covered by a local [DEMOGRAPHIC_DA…" at bounding box center [525, 737] width 706 height 36
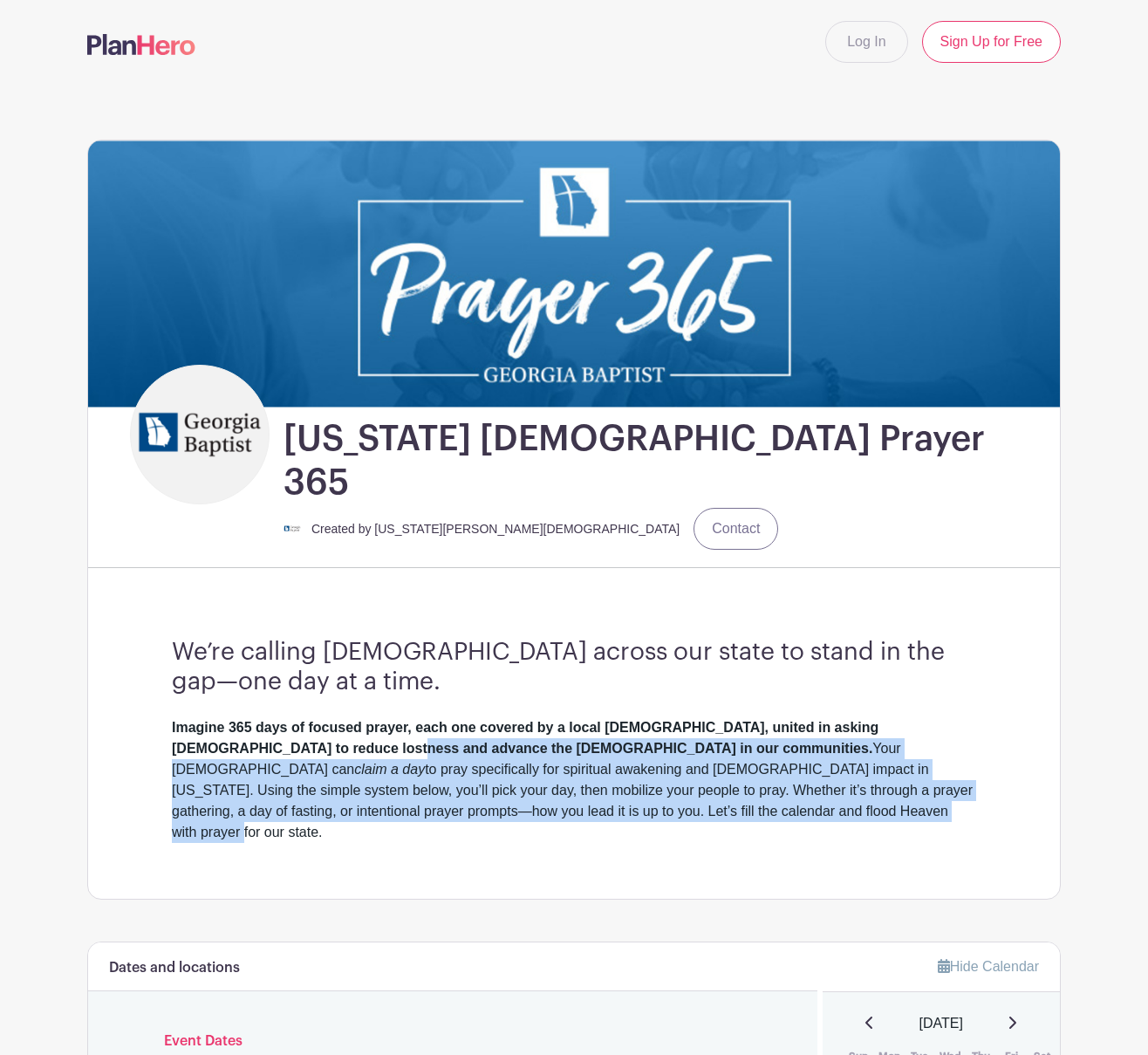
drag, startPoint x: 302, startPoint y: 712, endPoint x: 519, endPoint y: 762, distance: 222.7
click at [519, 762] on div "Imagine 365 days of focused prayer, each one covered by a local [DEMOGRAPHIC_DA…" at bounding box center [574, 780] width 804 height 126
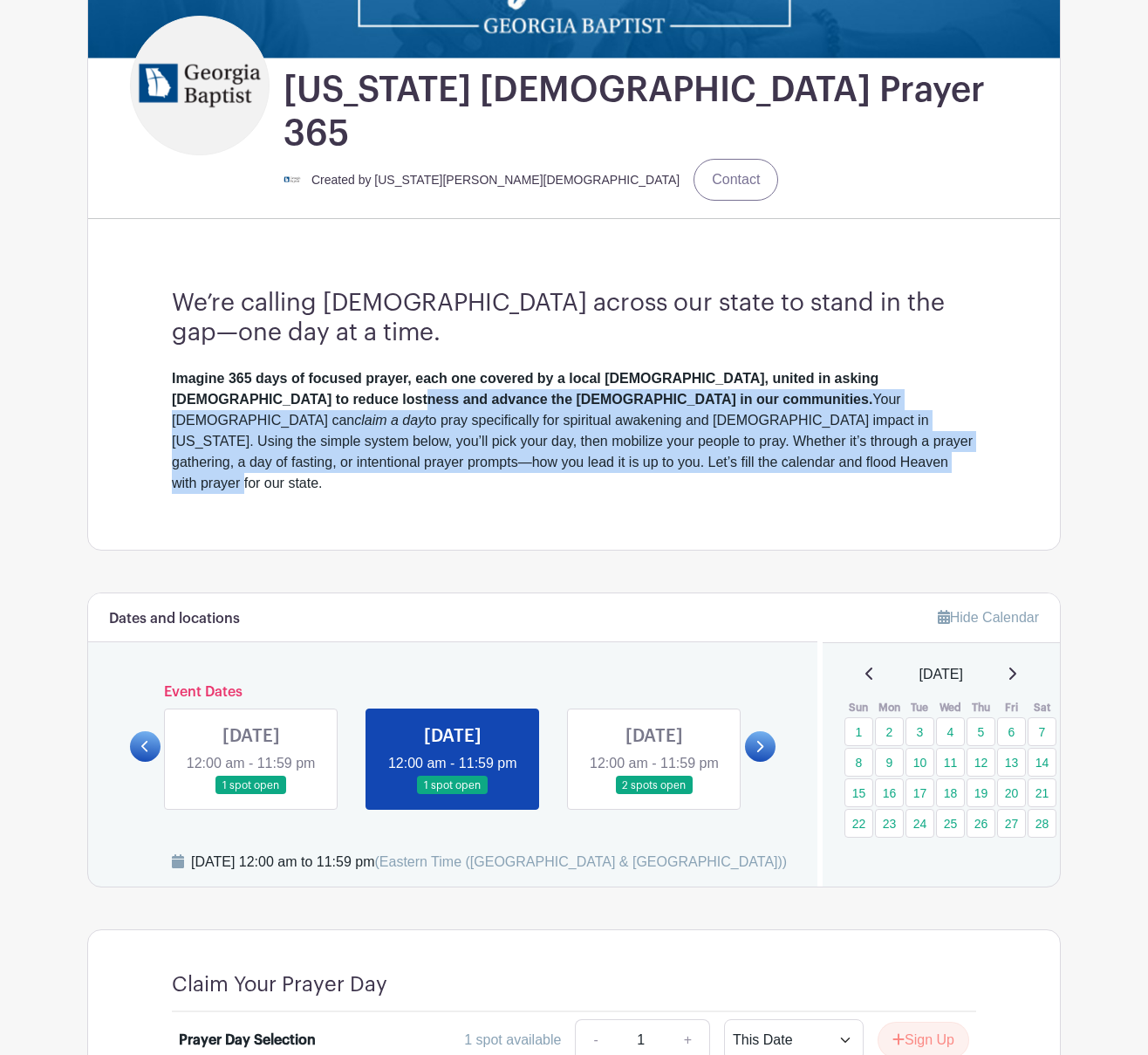
click at [1016, 666] on icon at bounding box center [1012, 673] width 9 height 14
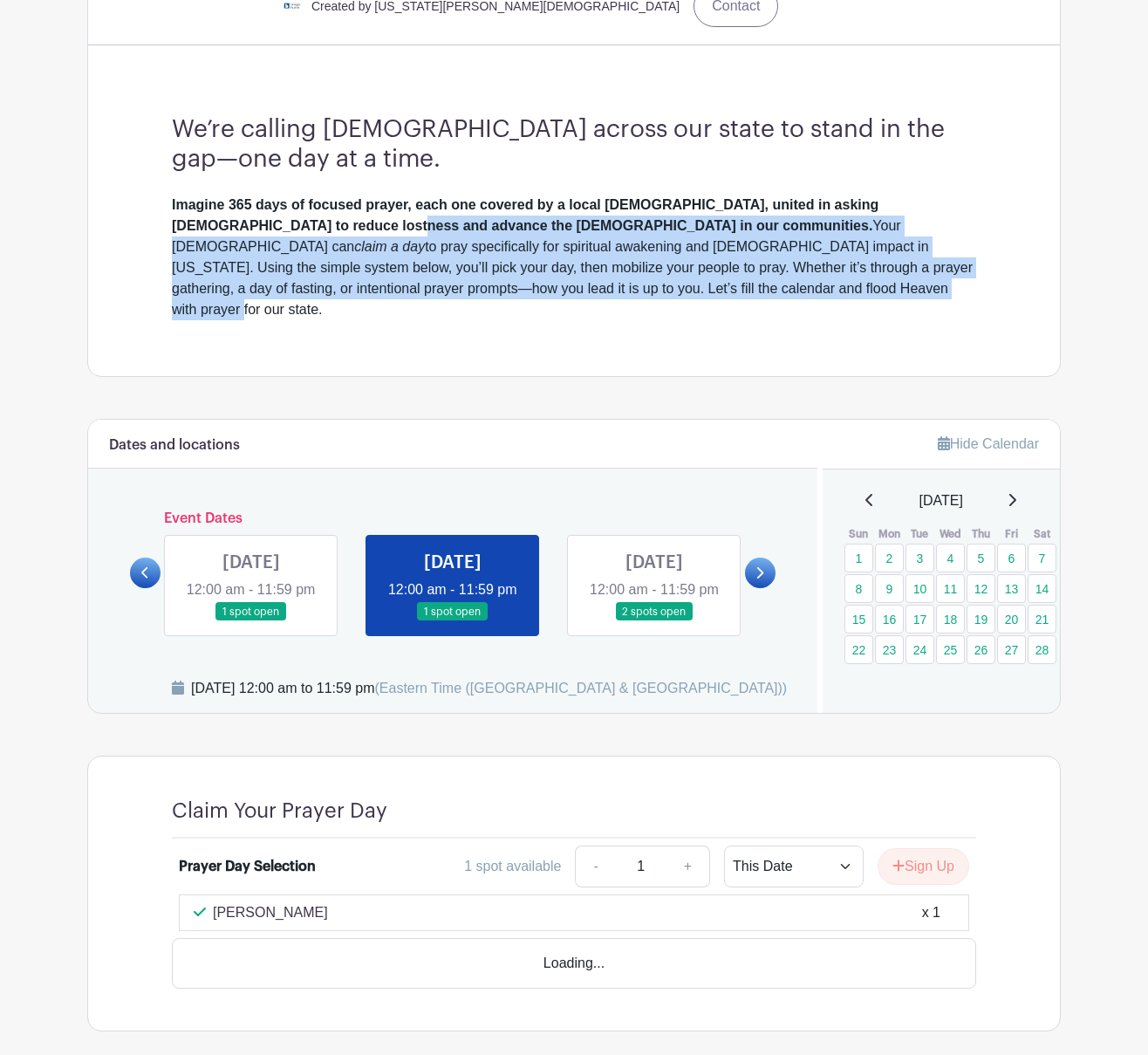
scroll to position [785, 0]
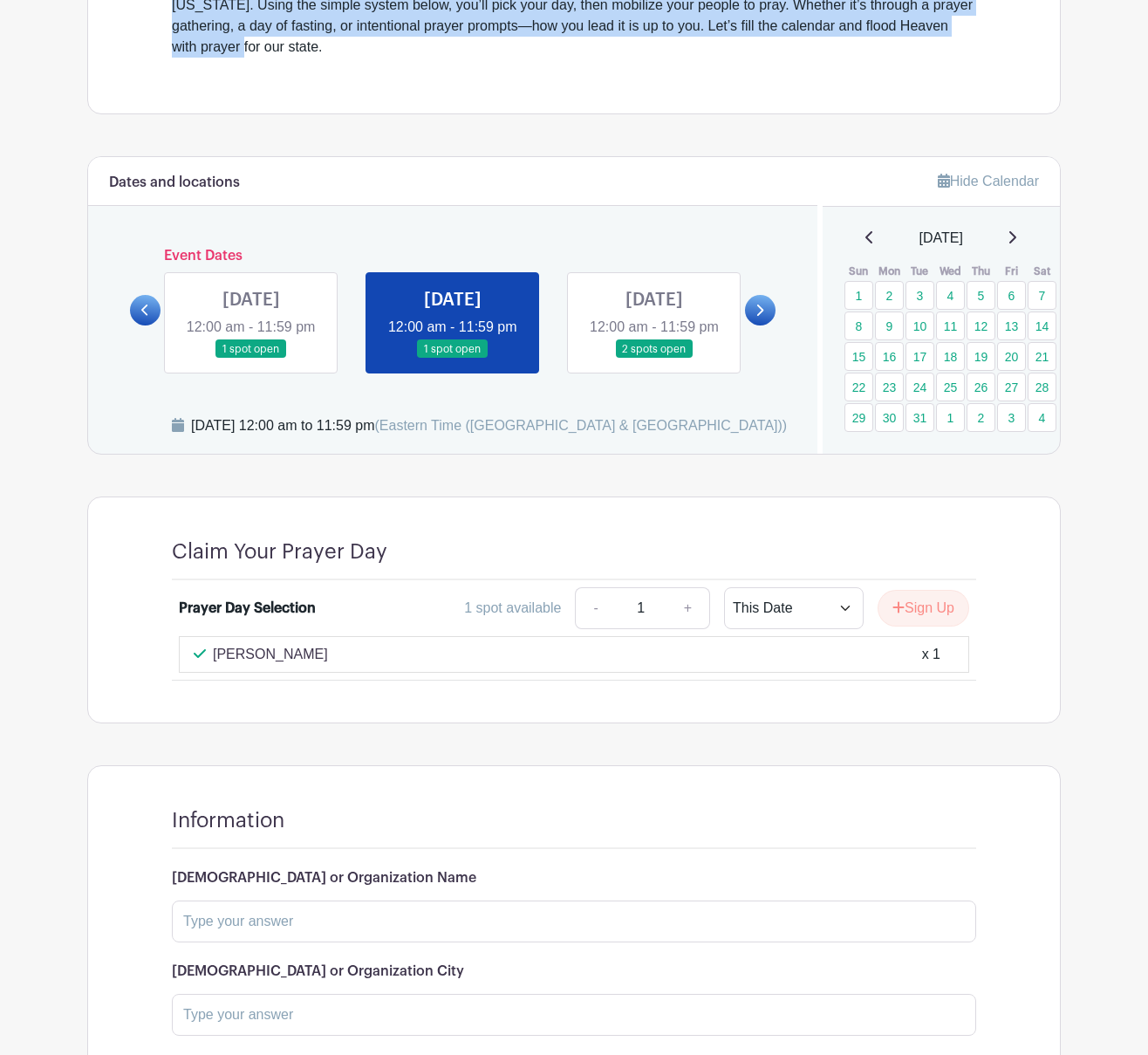
click at [759, 304] on icon at bounding box center [759, 310] width 8 height 13
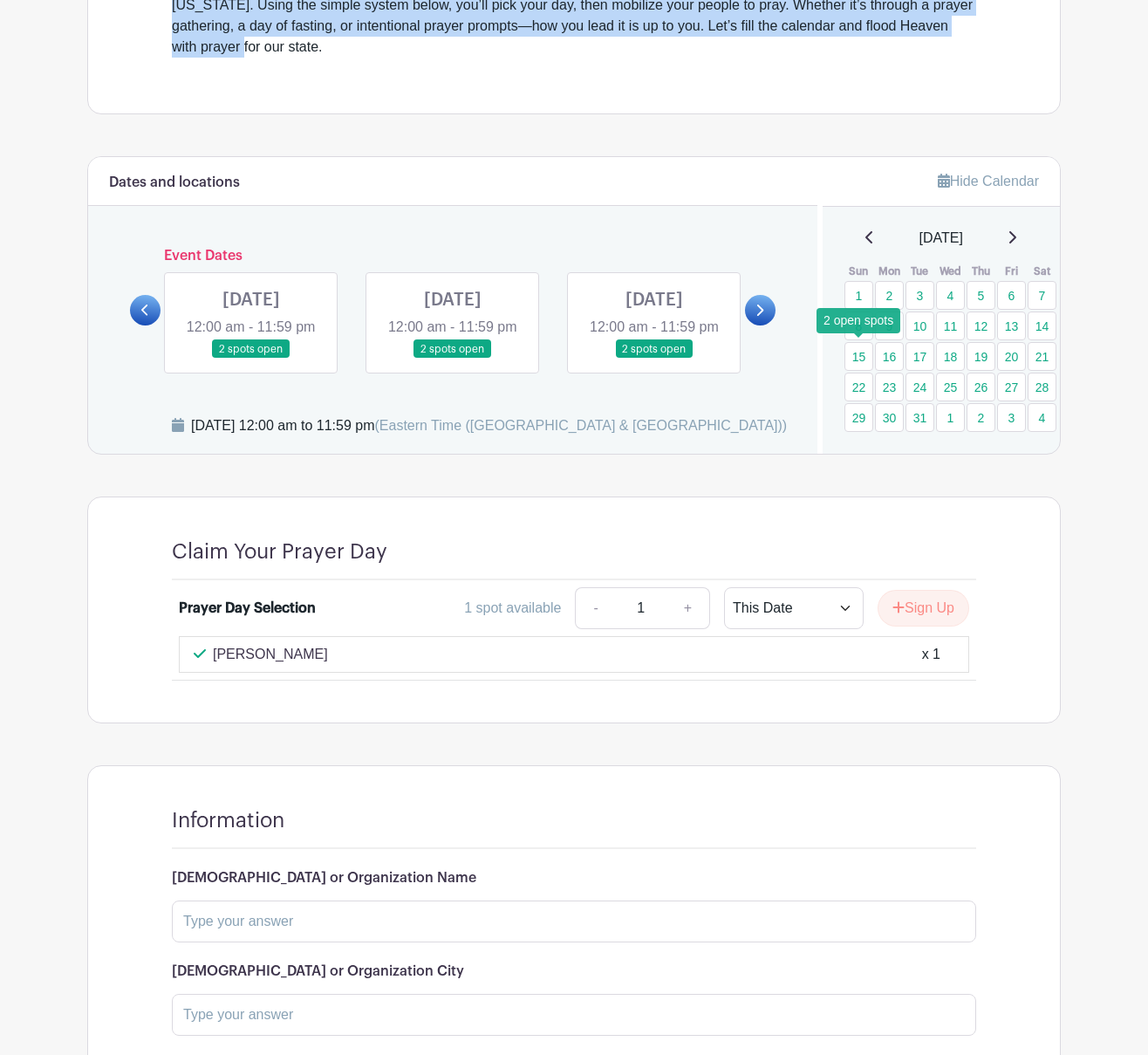
click at [851, 403] on link "29" at bounding box center [858, 417] width 29 height 29
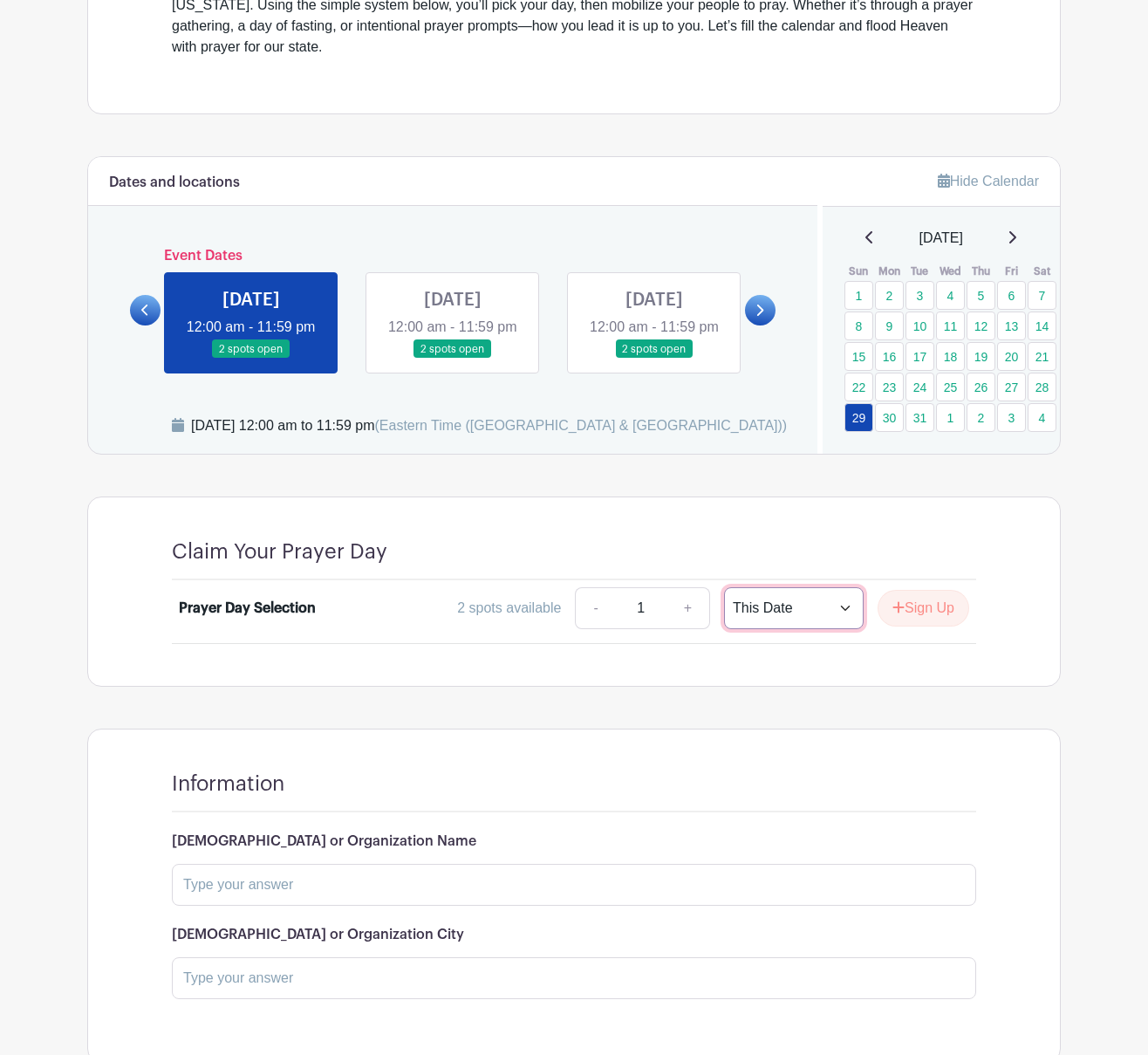
click at [843, 587] on select "This Date Select Dates" at bounding box center [794, 608] width 140 height 42
click at [627, 587] on input "1" at bounding box center [641, 608] width 52 height 42
click at [700, 539] on div at bounding box center [682, 551] width 588 height 25
click at [684, 587] on link "+" at bounding box center [688, 608] width 44 height 42
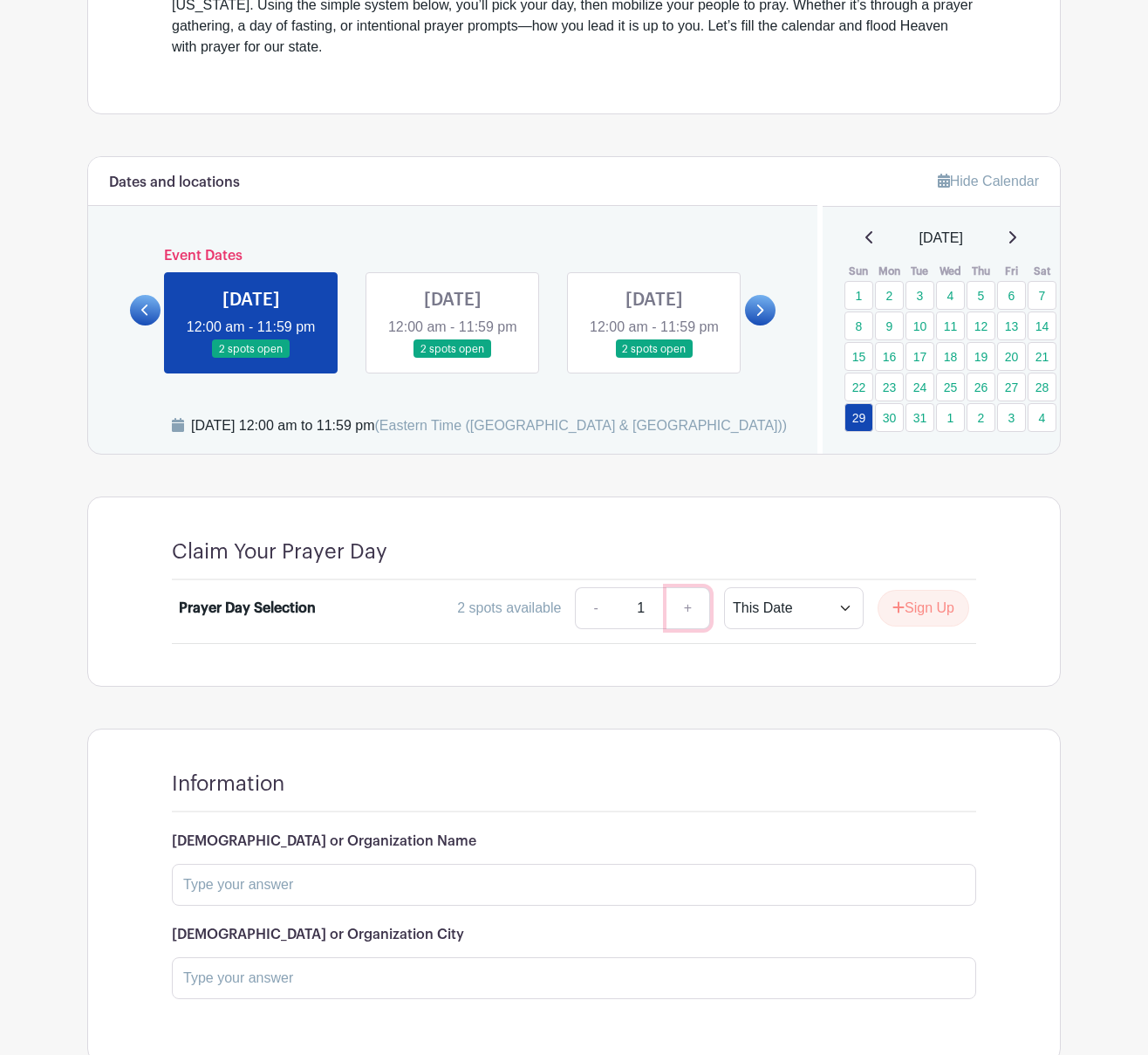
type input "2"
click at [684, 587] on link "+" at bounding box center [688, 608] width 44 height 42
click at [743, 539] on div at bounding box center [682, 551] width 588 height 25
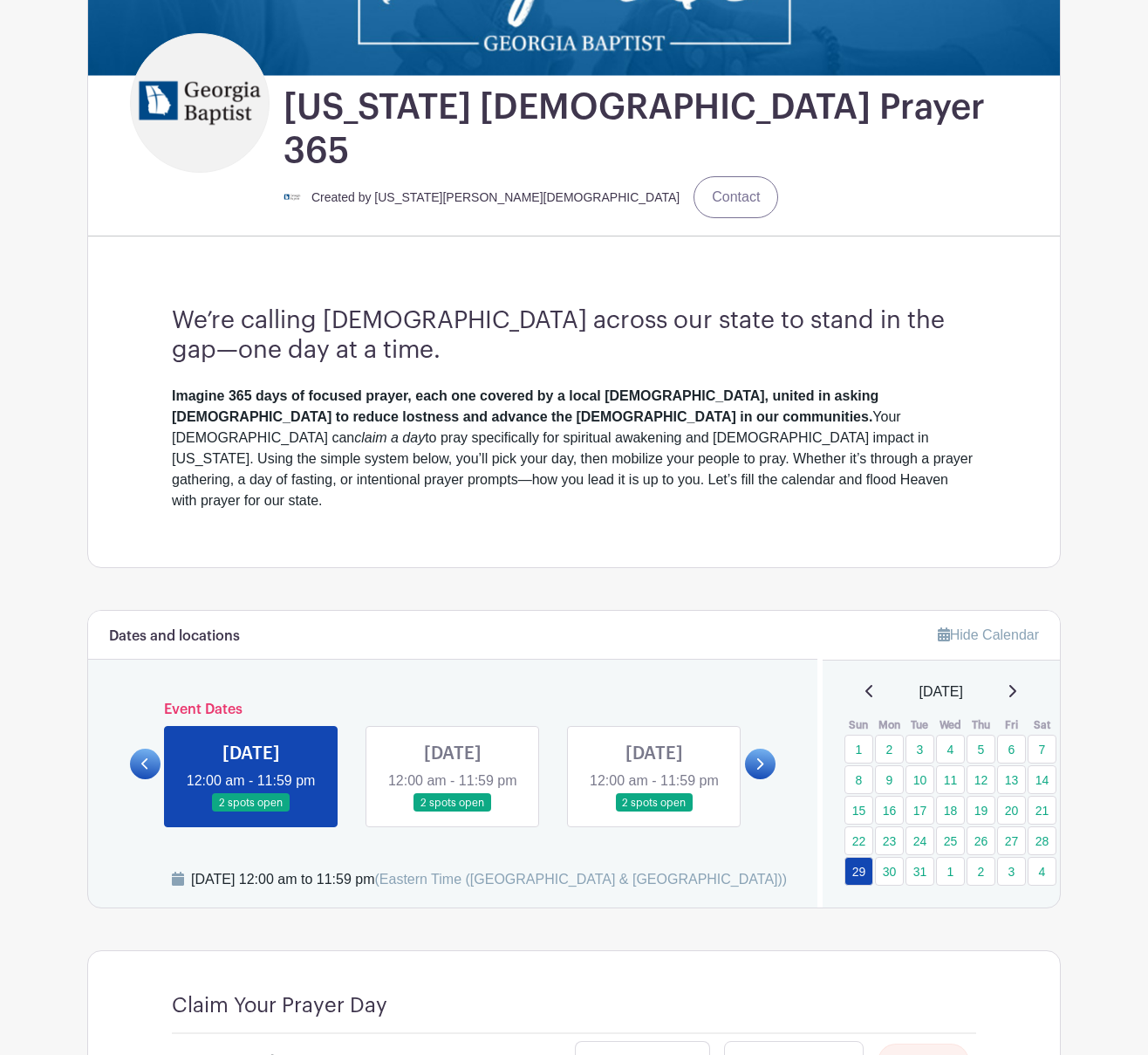
scroll to position [610, 0]
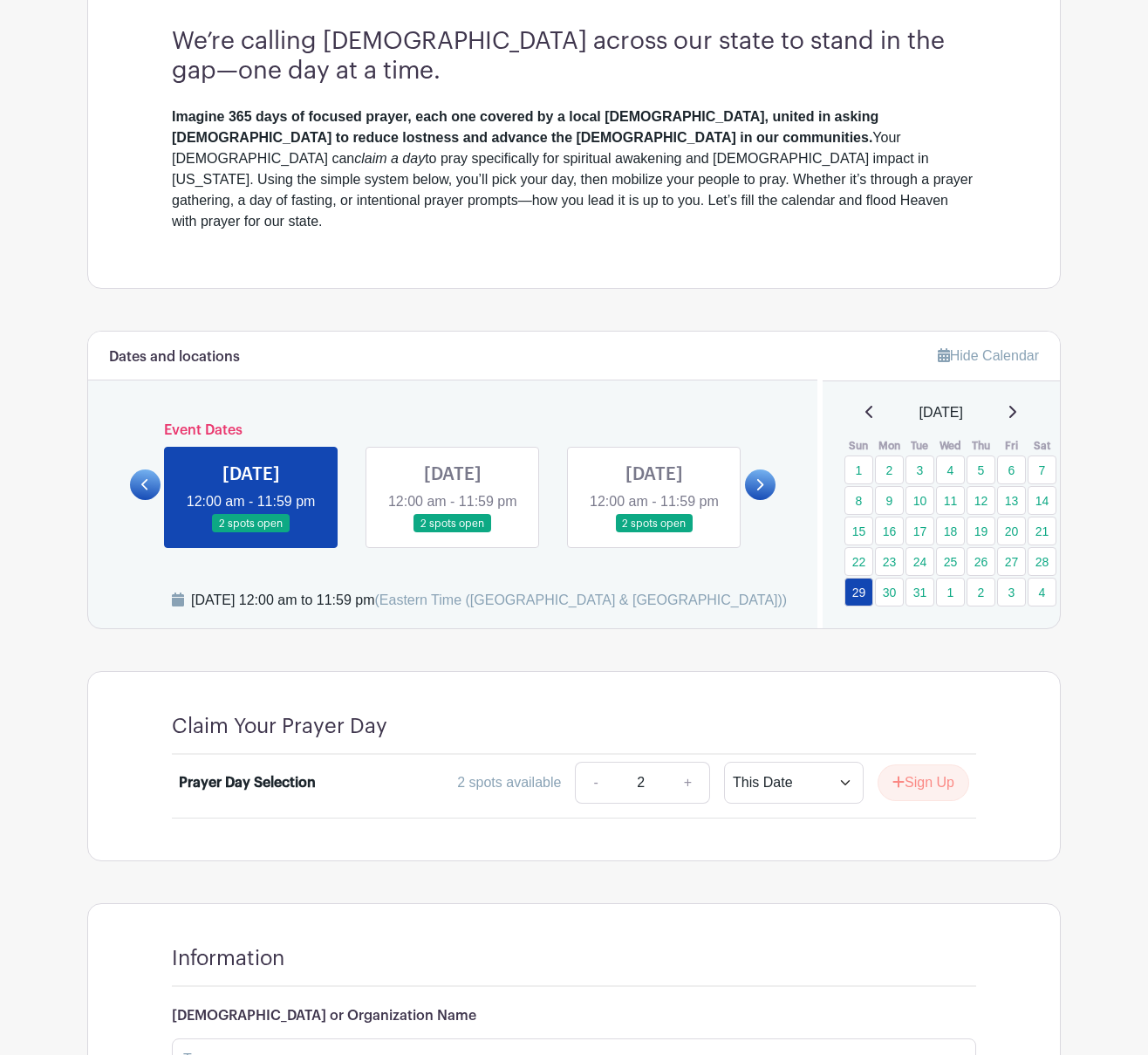
click at [1016, 406] on icon at bounding box center [1013, 412] width 7 height 12
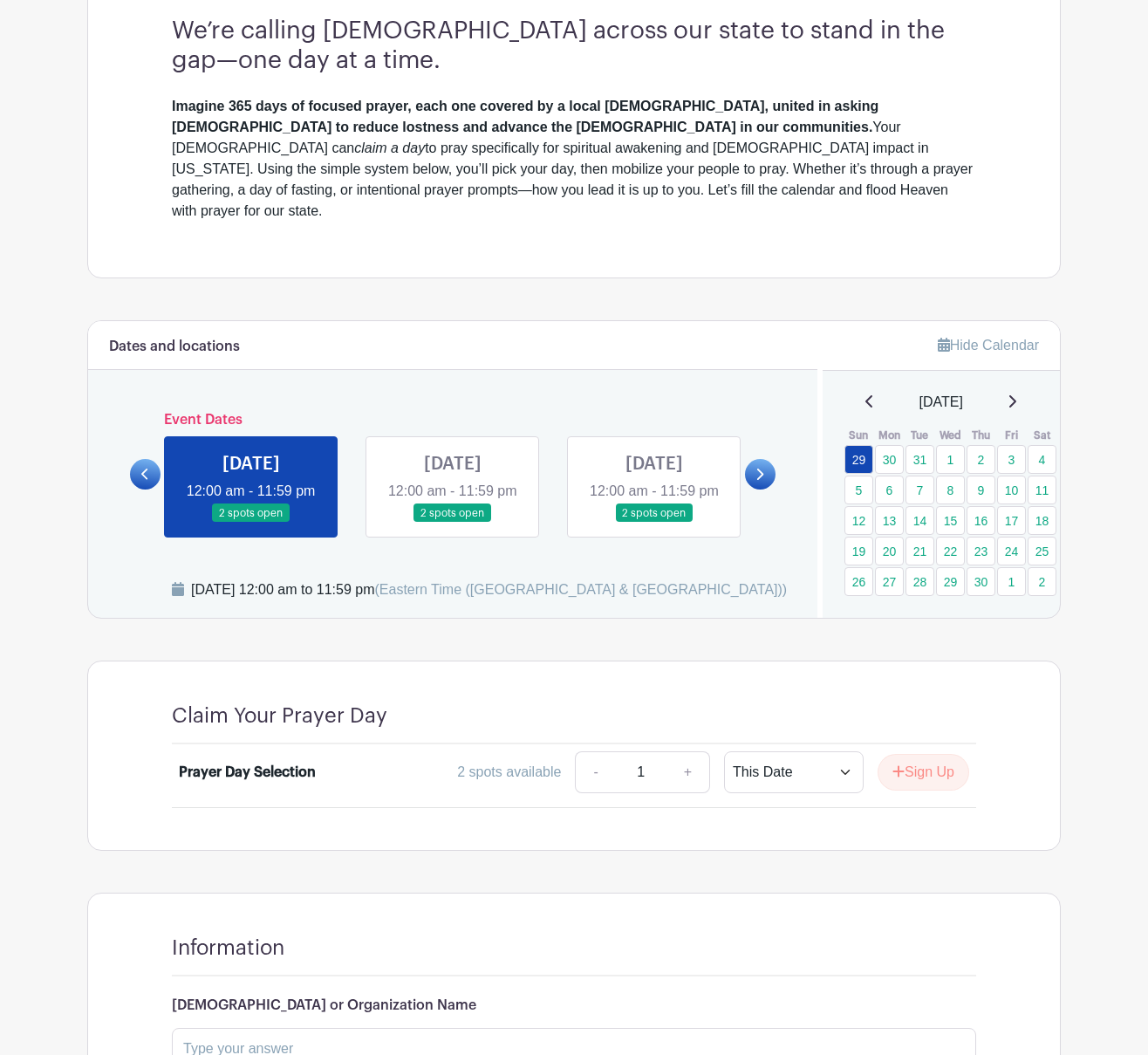
scroll to position [598, 0]
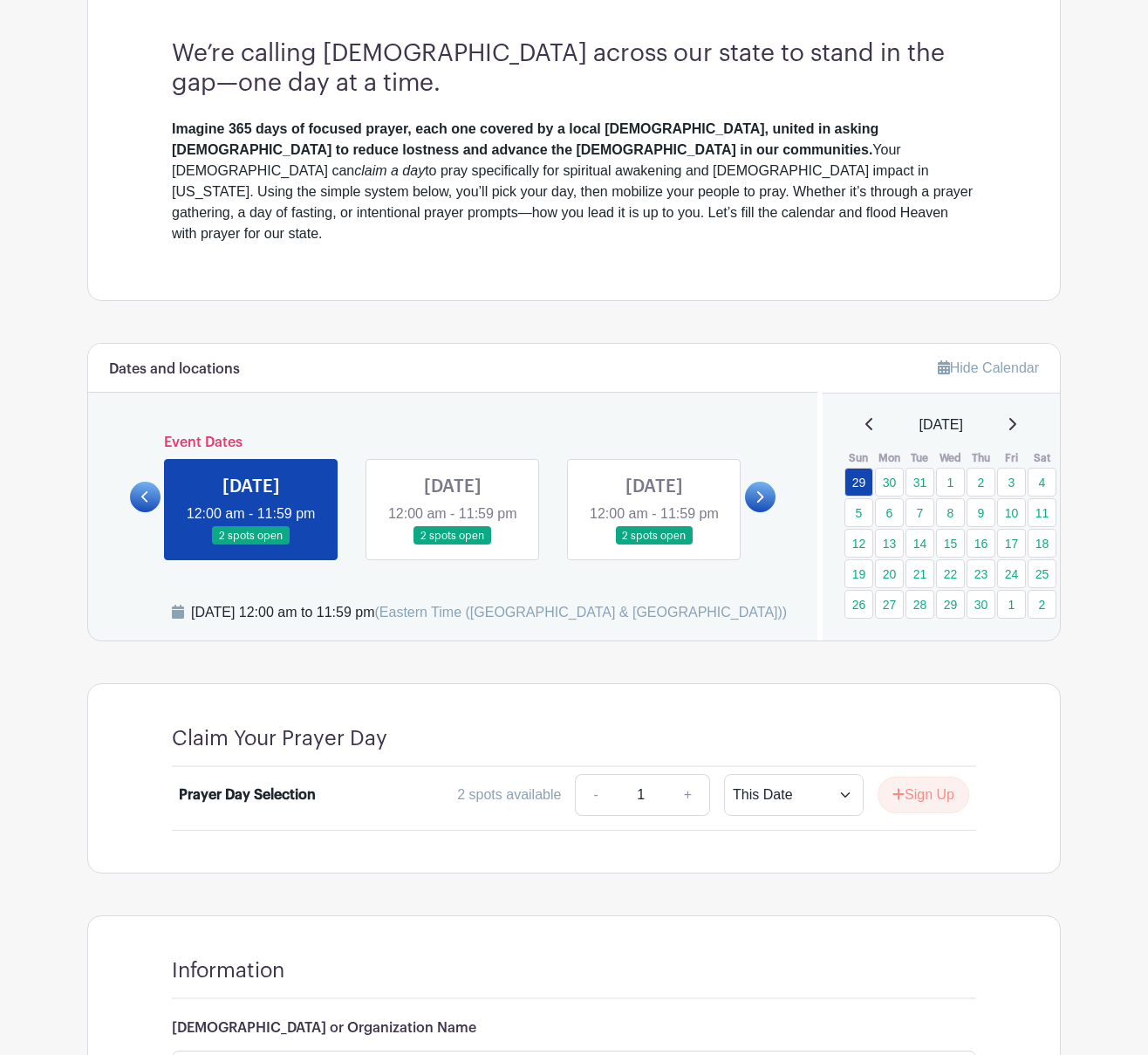
click at [1015, 417] on icon at bounding box center [1012, 424] width 9 height 14
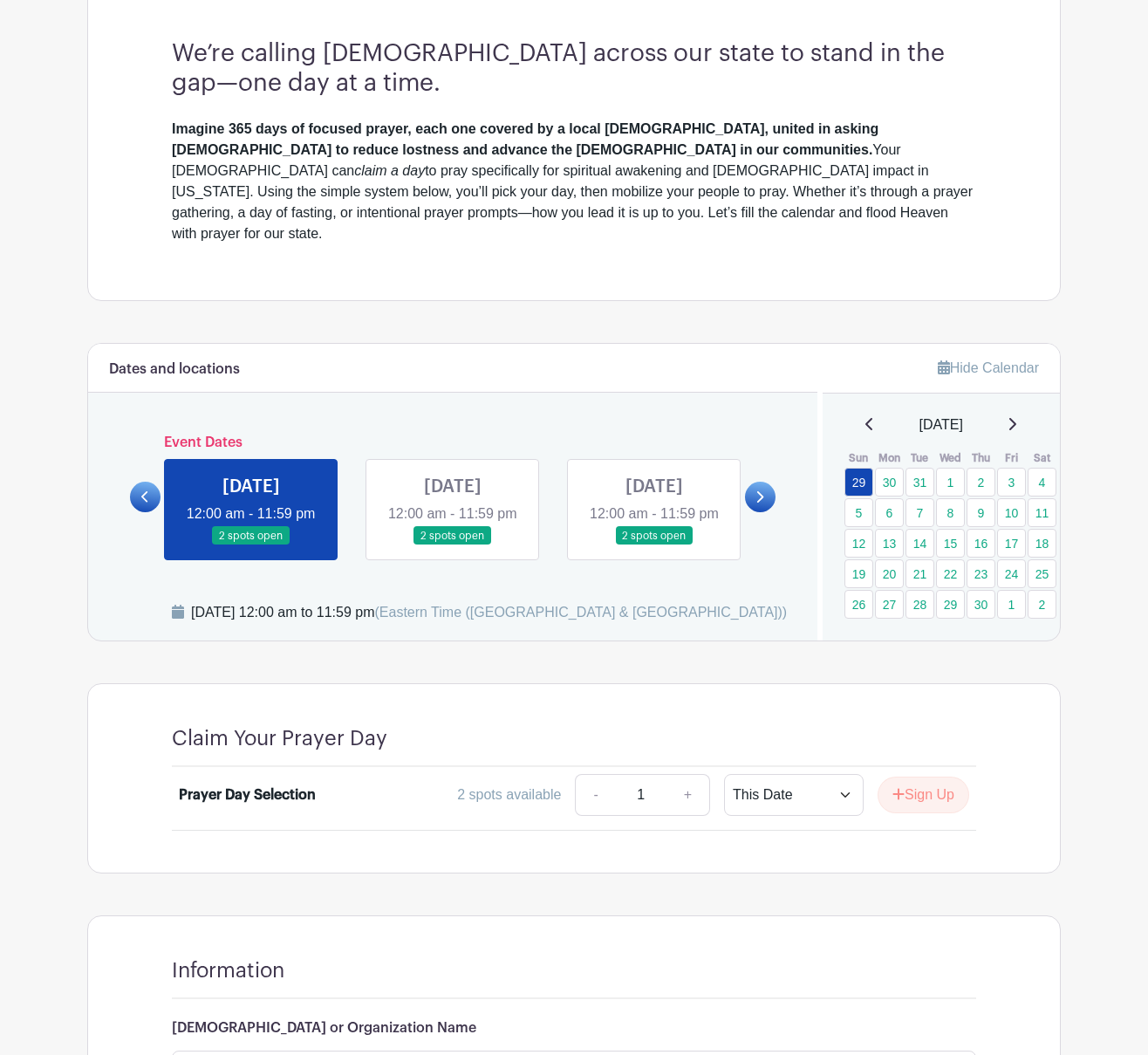
click at [1015, 417] on icon at bounding box center [1012, 424] width 9 height 14
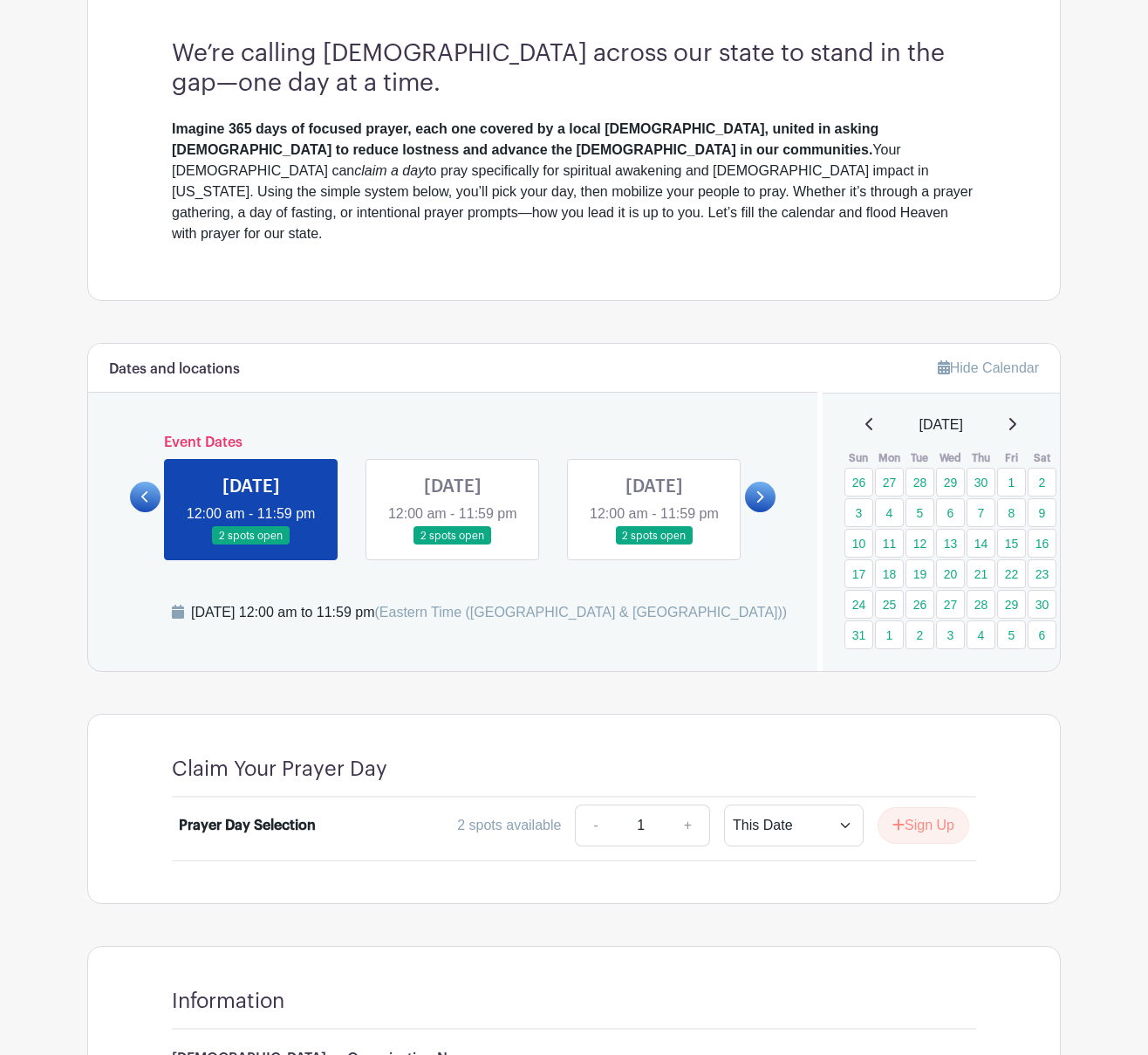
click at [1016, 417] on icon at bounding box center [1012, 424] width 9 height 14
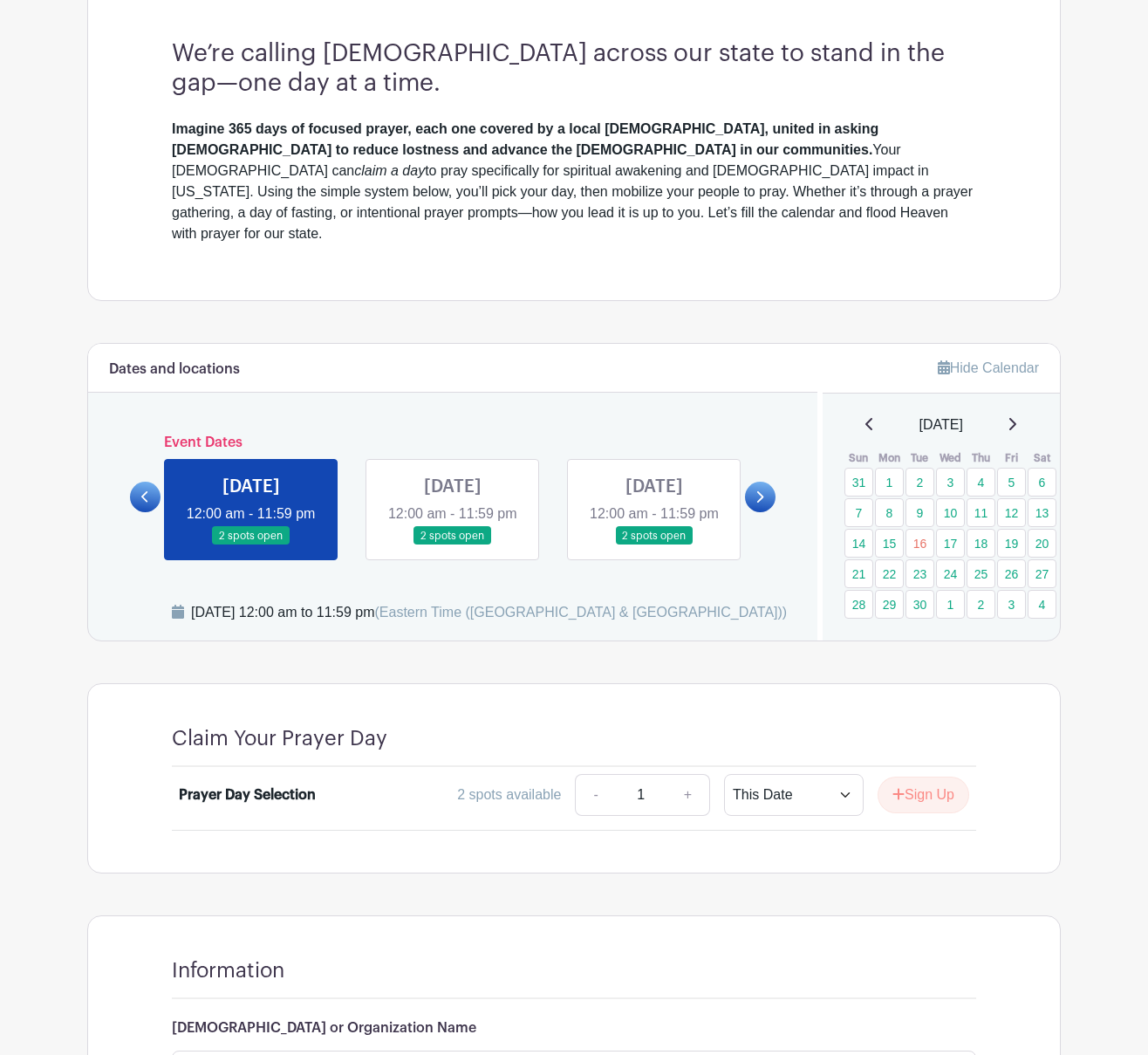
drag, startPoint x: 1085, startPoint y: 141, endPoint x: 1104, endPoint y: 124, distance: 25.5
click at [1085, 141] on main "Log In Sign Up for Free [US_STATE] [DEMOGRAPHIC_DATA] Prayer 365 Created by [US…" at bounding box center [574, 380] width 1148 height 1957
click at [993, 415] on div "[DATE]" at bounding box center [941, 425] width 196 height 21
click at [712, 193] on div "We’re calling [DEMOGRAPHIC_DATA] across our state to stand in the gap—one day a…" at bounding box center [574, 141] width 888 height 317
